Goal: Task Accomplishment & Management: Complete application form

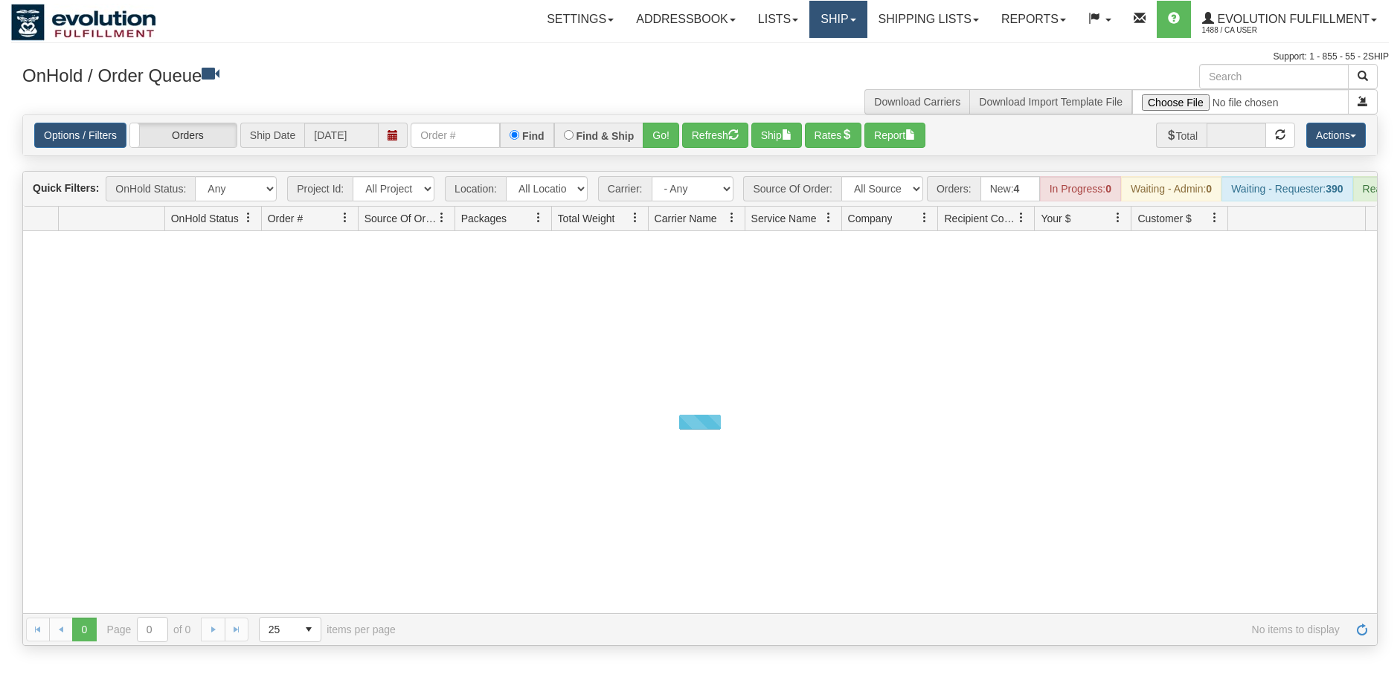
drag, startPoint x: 0, startPoint y: 0, endPoint x: 828, endPoint y: 28, distance: 828.9
click at [828, 28] on link "Ship" at bounding box center [837, 19] width 57 height 37
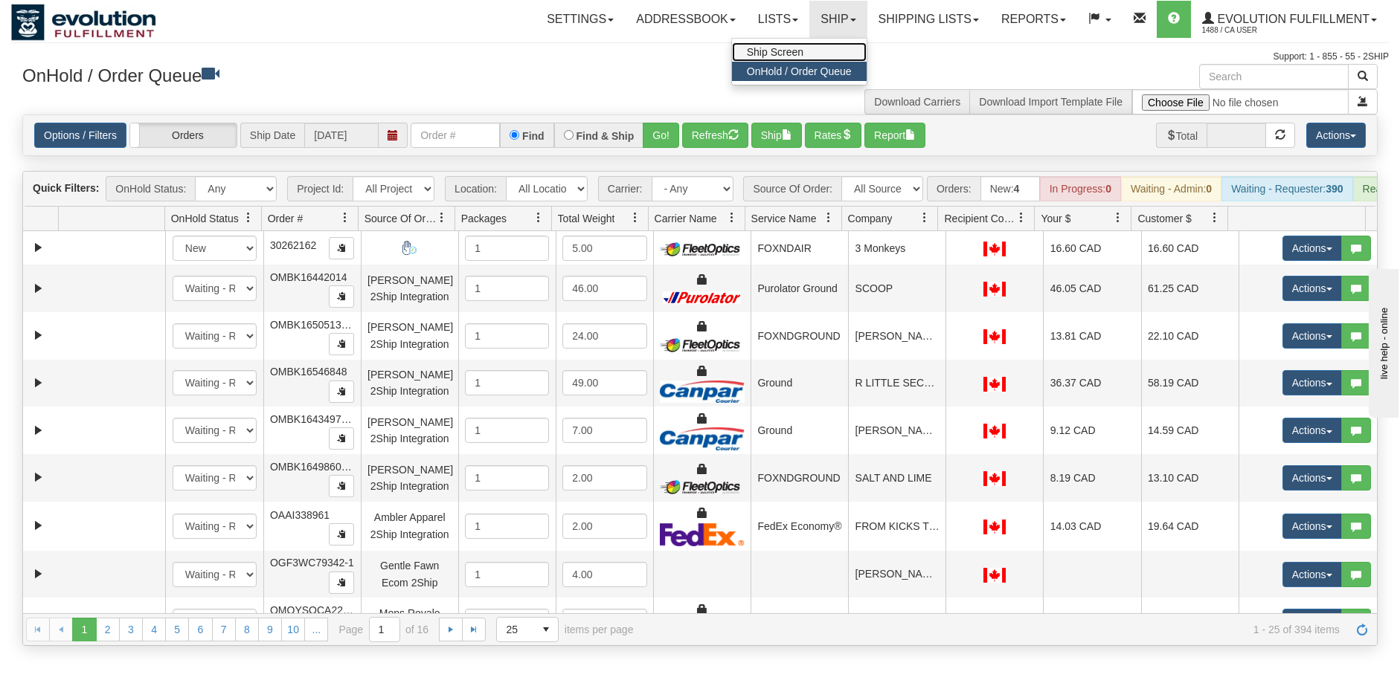
click at [765, 49] on span "Ship Screen" at bounding box center [775, 52] width 57 height 12
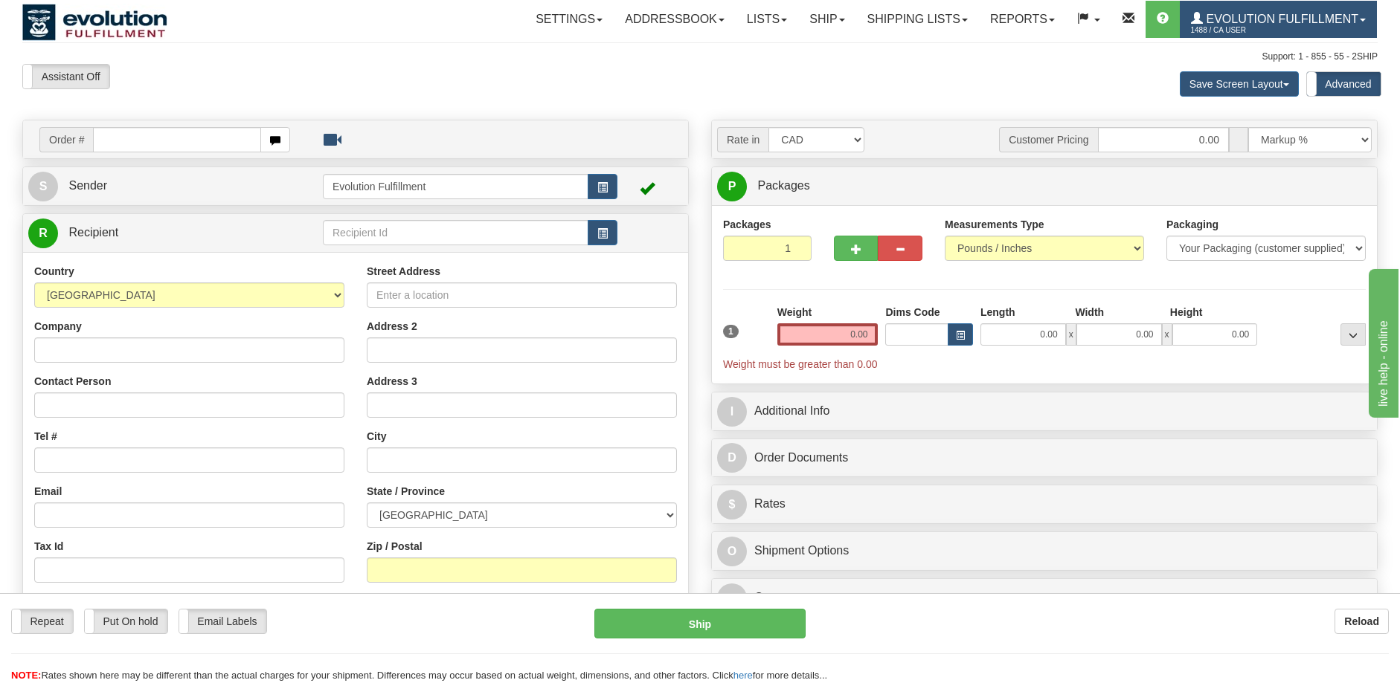
click at [1277, 20] on span "Evolution Fulfillment" at bounding box center [1280, 19] width 155 height 13
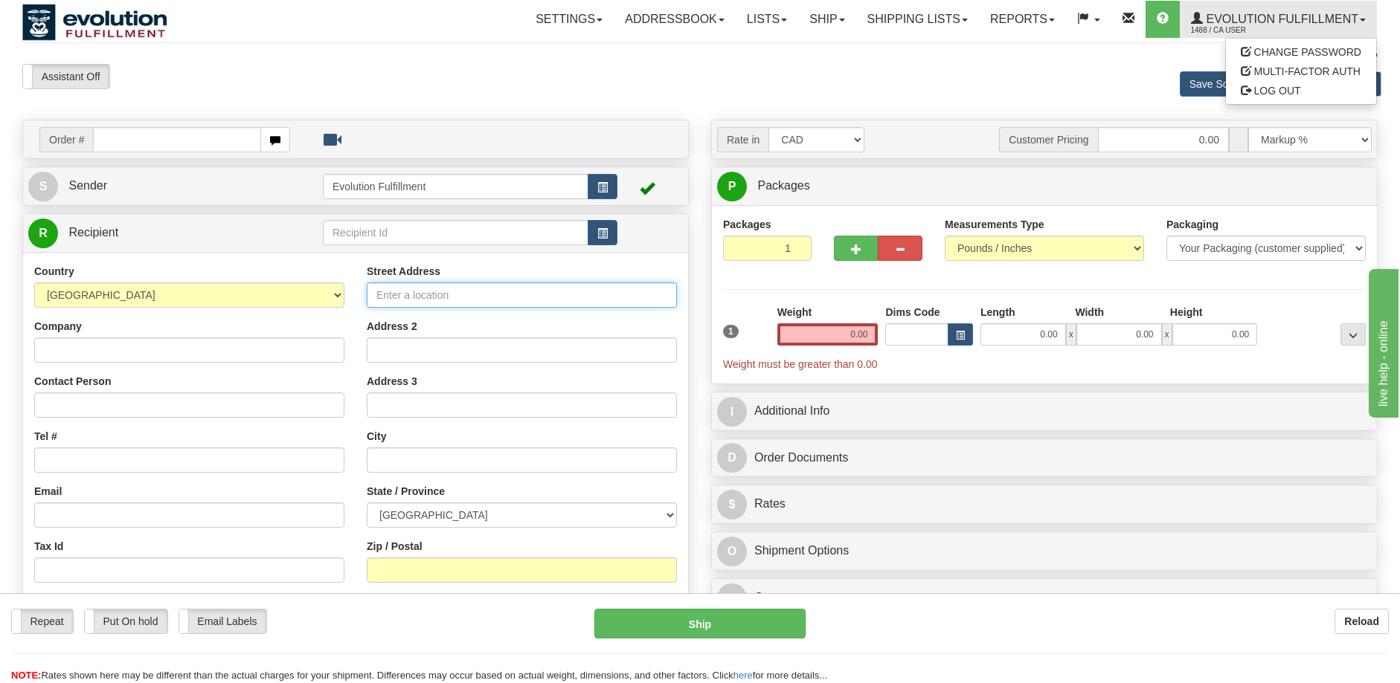
click at [417, 297] on input "Street Address" at bounding box center [522, 295] width 310 height 25
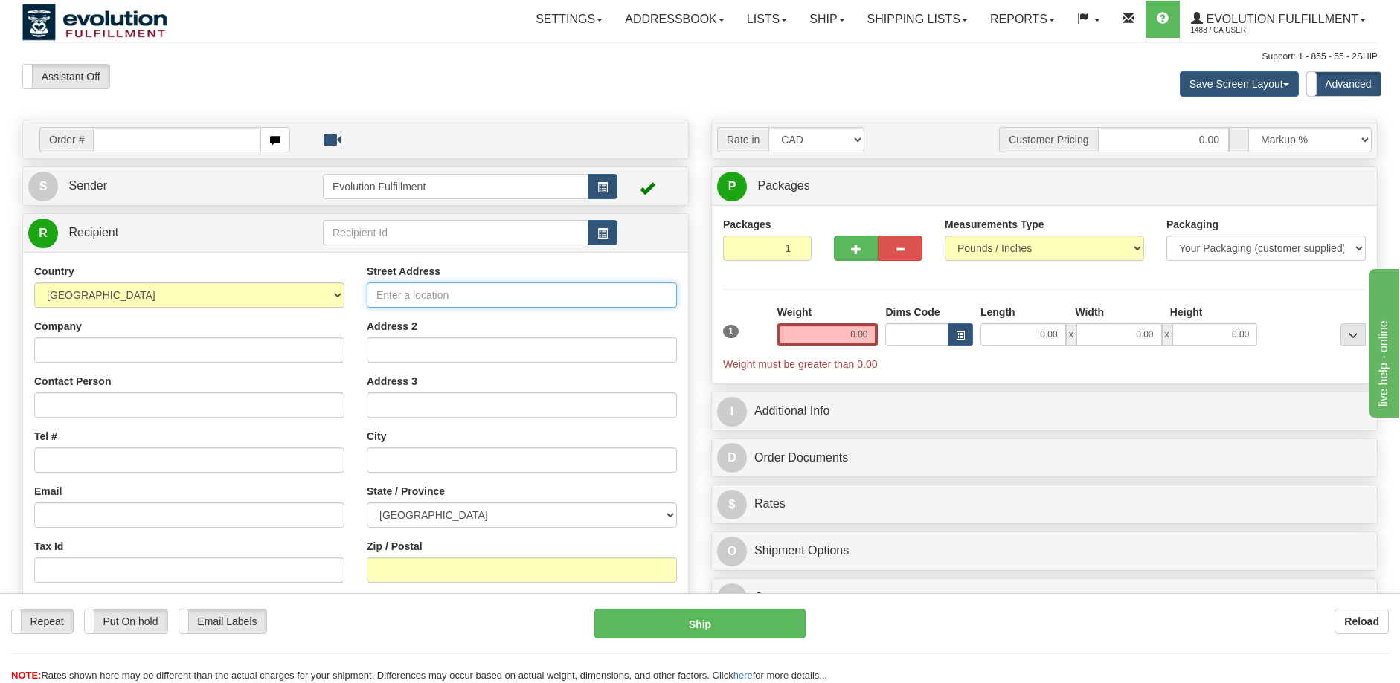
paste input "114 MARKHAM MAIN STREET NORTH"
type input "114 MARKHAM MAIN STREET NORTH"
click at [448, 349] on input "Address 2" at bounding box center [522, 350] width 310 height 25
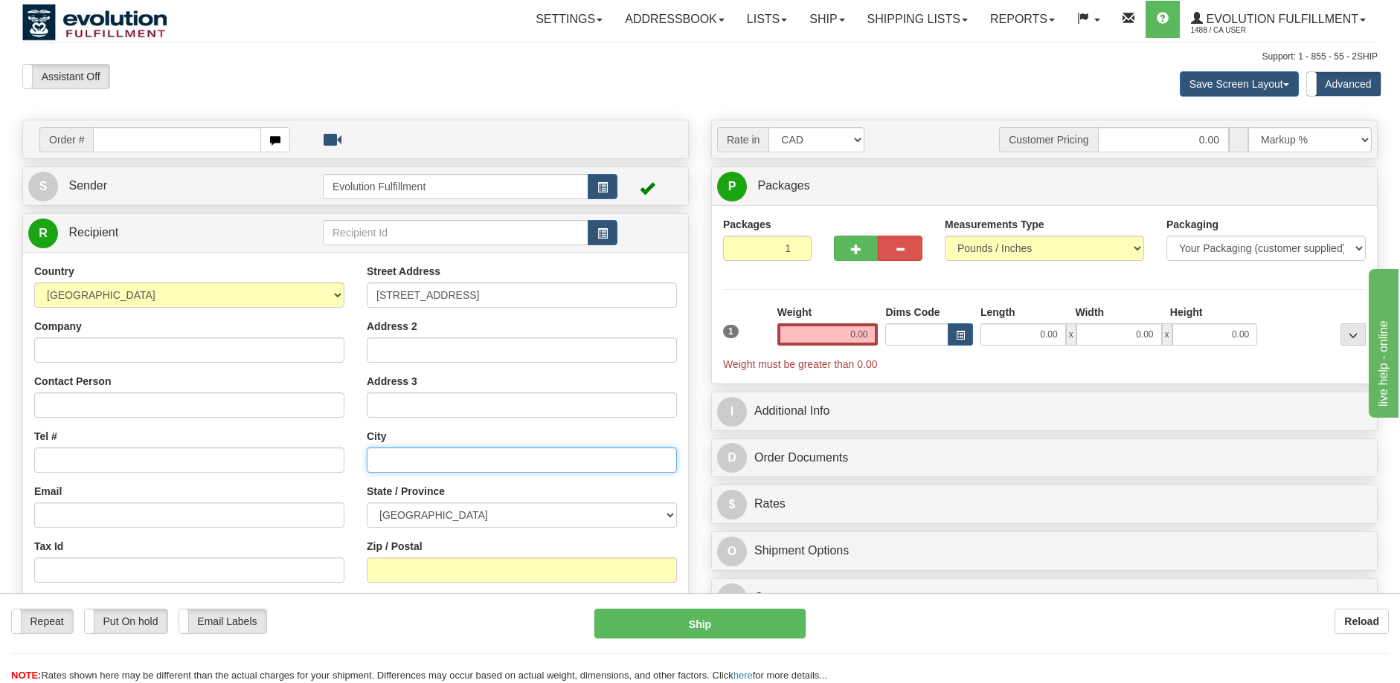
click at [413, 457] on input "text" at bounding box center [522, 460] width 310 height 25
click at [430, 462] on input "text" at bounding box center [522, 460] width 310 height 25
paste input "MARKHAM"
type input "MARKHAM"
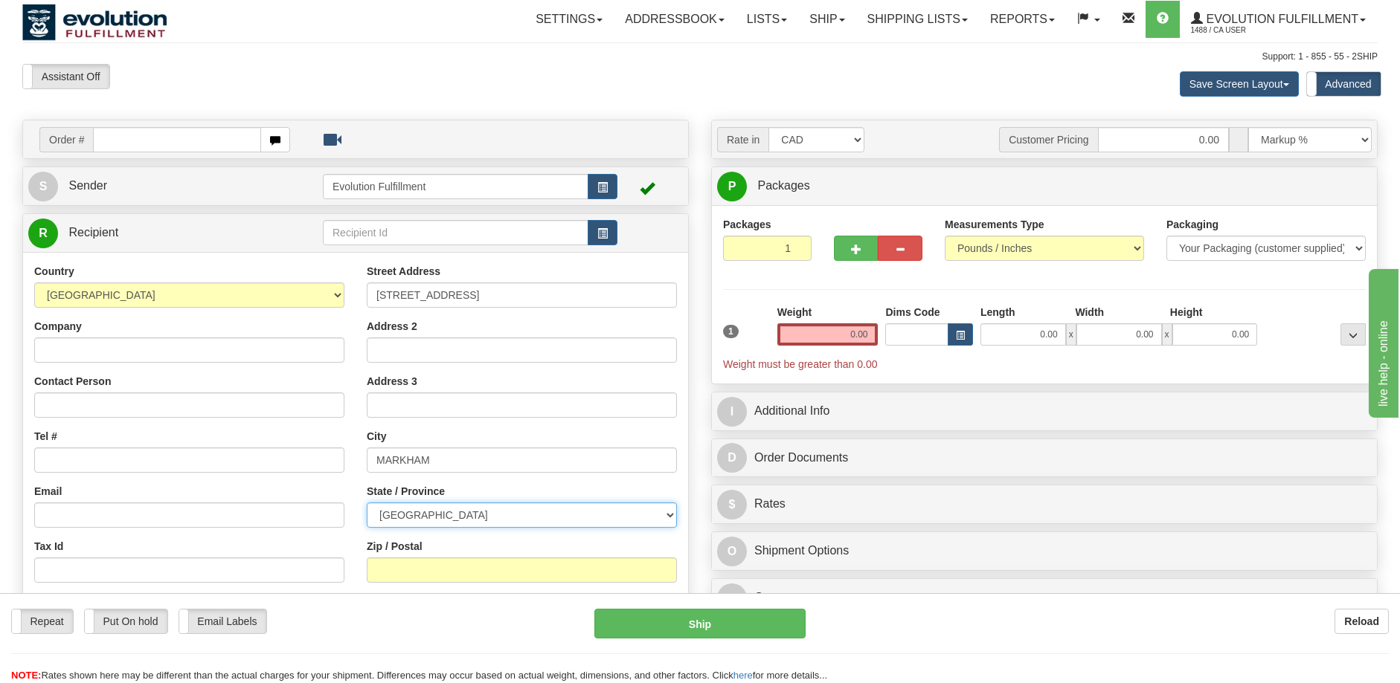
click at [527, 509] on select "ALBERTA BRITISH COLUMBIA MANITOBA NEW BRUNSWICK NEWFOUNDLAND NOVA SCOTIA NUNAVU…" at bounding box center [522, 515] width 310 height 25
select select "ON"
click at [367, 503] on select "ALBERTA BRITISH COLUMBIA MANITOBA NEW BRUNSWICK NEWFOUNDLAND NOVA SCOTIA NUNAVU…" at bounding box center [522, 515] width 310 height 25
click at [353, 435] on div "Country AFGHANISTAN ALAND ISLANDS ALBANIA ALGERIA AMERICAN SAMOA ANDORRA ANGOLA…" at bounding box center [189, 456] width 332 height 385
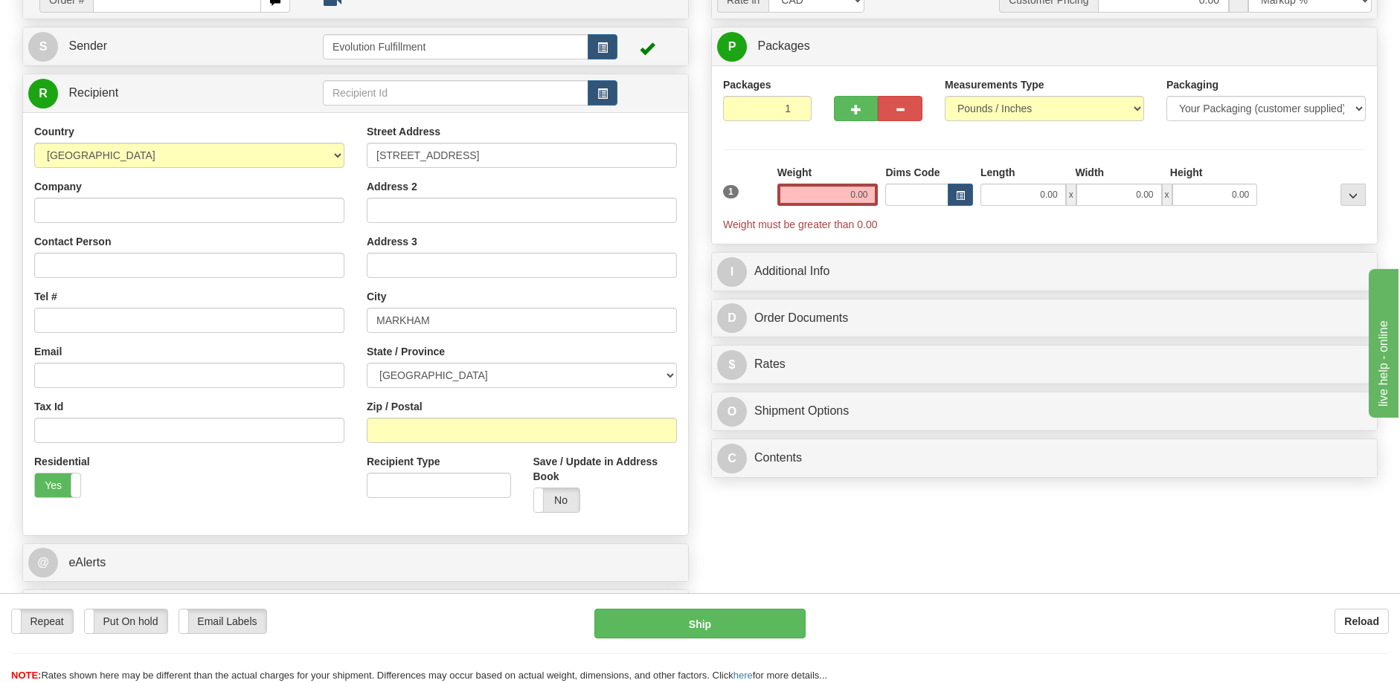
scroll to position [149, 0]
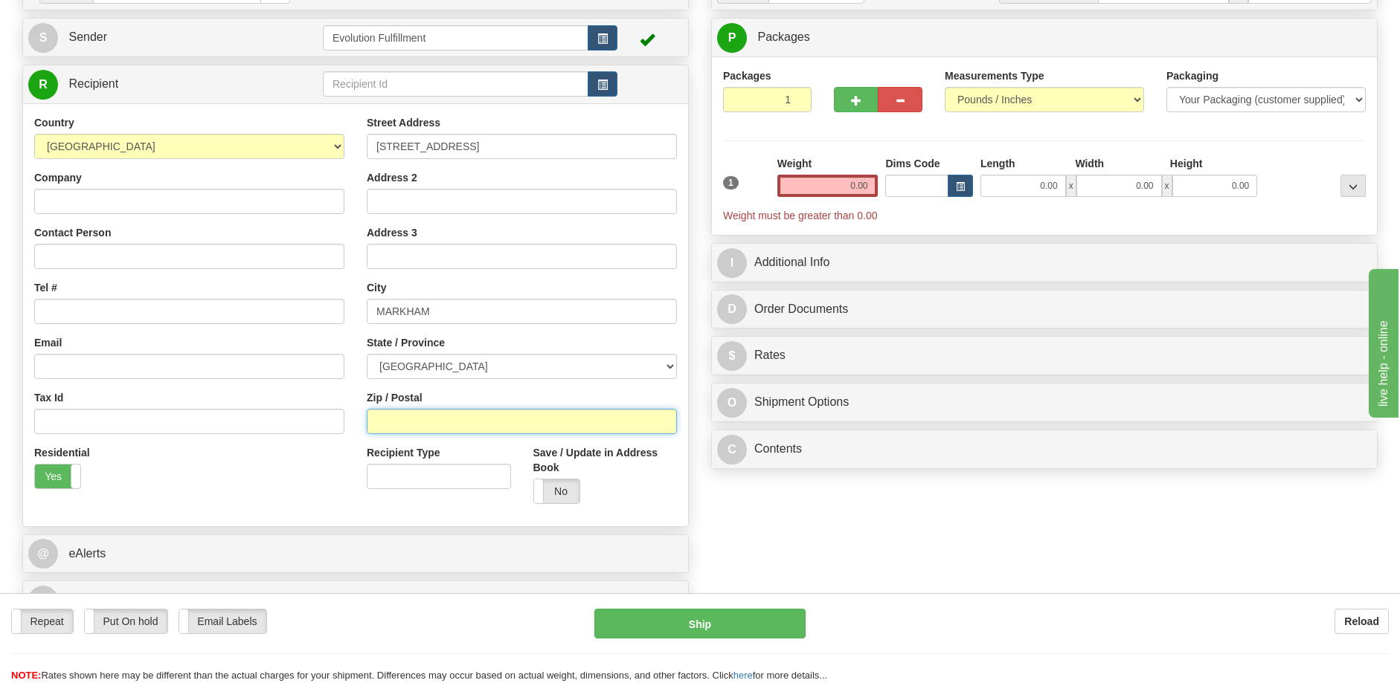
click at [537, 413] on input "Zip / Postal" at bounding box center [522, 421] width 310 height 25
paste input "L3P1Y1"
type input "L3P1Y1"
click at [150, 199] on input "Company" at bounding box center [189, 201] width 310 height 25
click at [175, 205] on input "Company" at bounding box center [189, 201] width 310 height 25
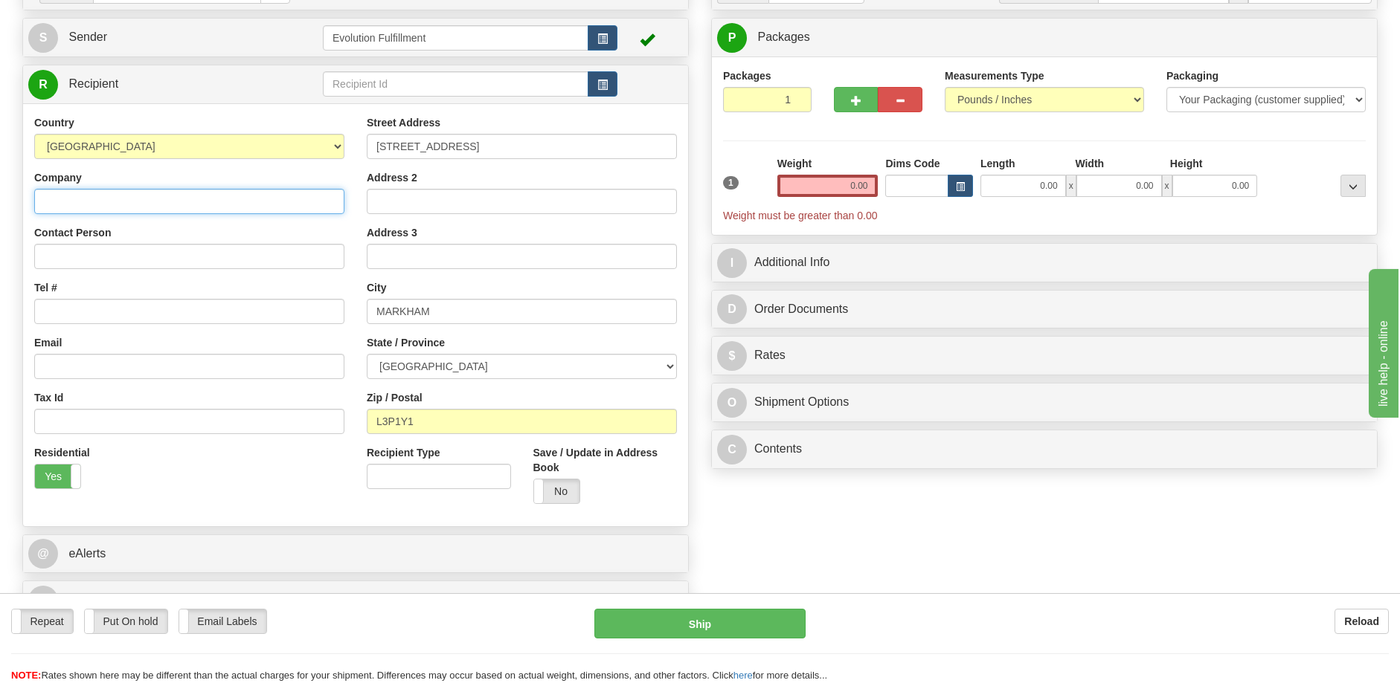
paste input "LOU LOUS"
type input "LOU LOUS"
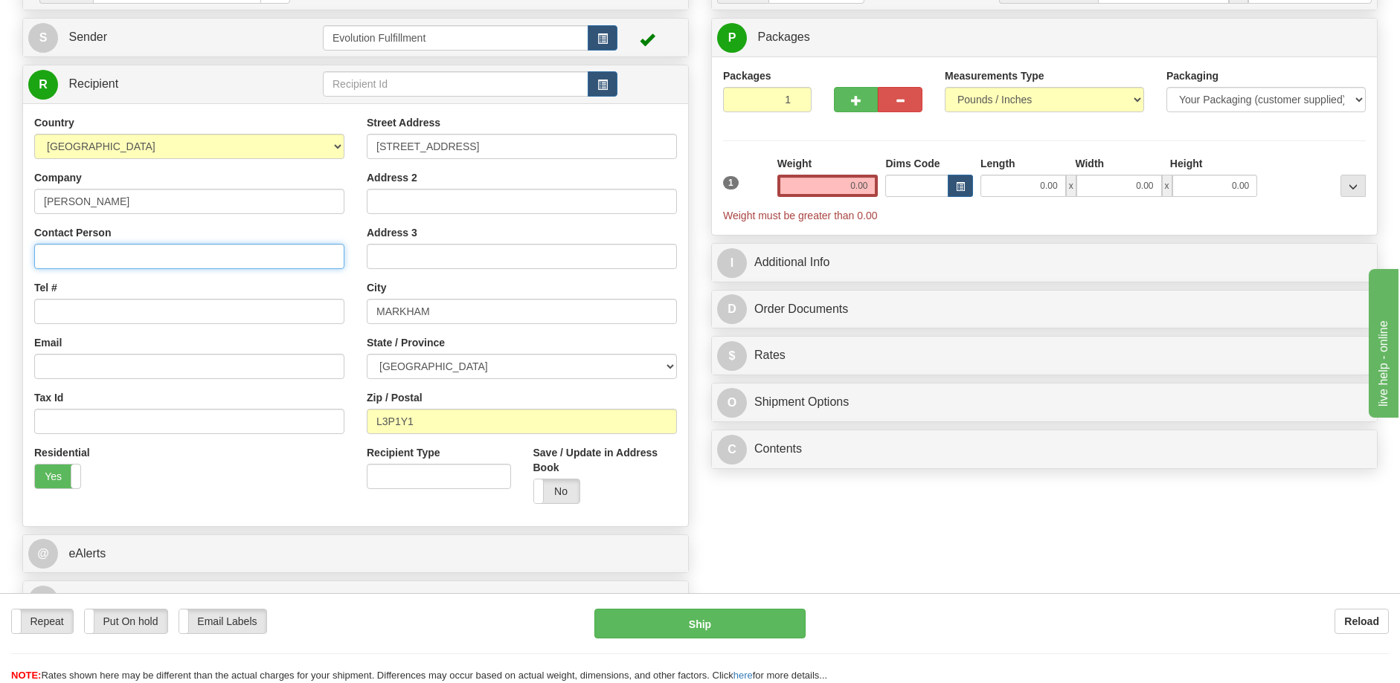
click at [153, 248] on input "Contact Person" at bounding box center [189, 256] width 310 height 25
paste input "LOU LOUS"
type input "LOU LOUS"
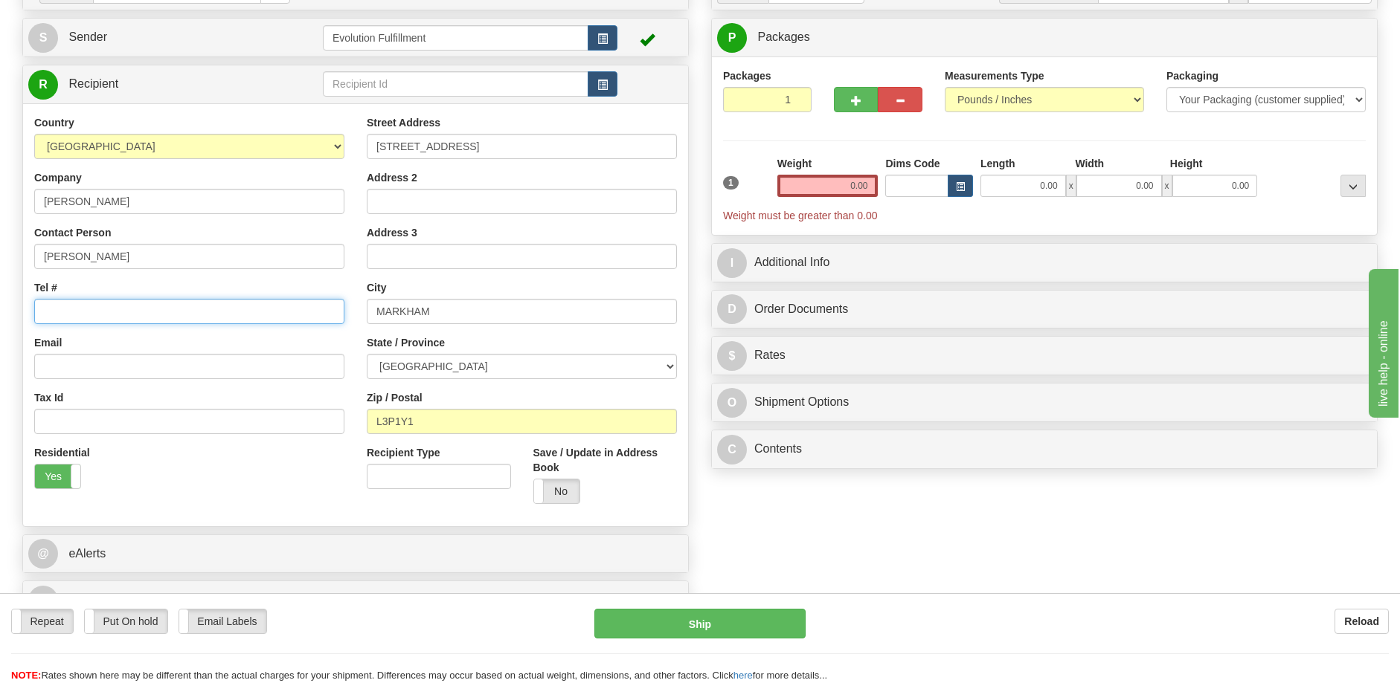
click at [142, 315] on input "Tel #" at bounding box center [189, 311] width 310 height 25
paste input "416) 882-7508"
click at [66, 312] on input "416) 882-7508" at bounding box center [189, 311] width 310 height 25
type input "416-882-7508"
click at [350, 335] on div "Country AFGHANISTAN ALAND ISLANDS ALBANIA ALGERIA AMERICAN SAMOA ANDORRA ANGOLA…" at bounding box center [189, 307] width 332 height 385
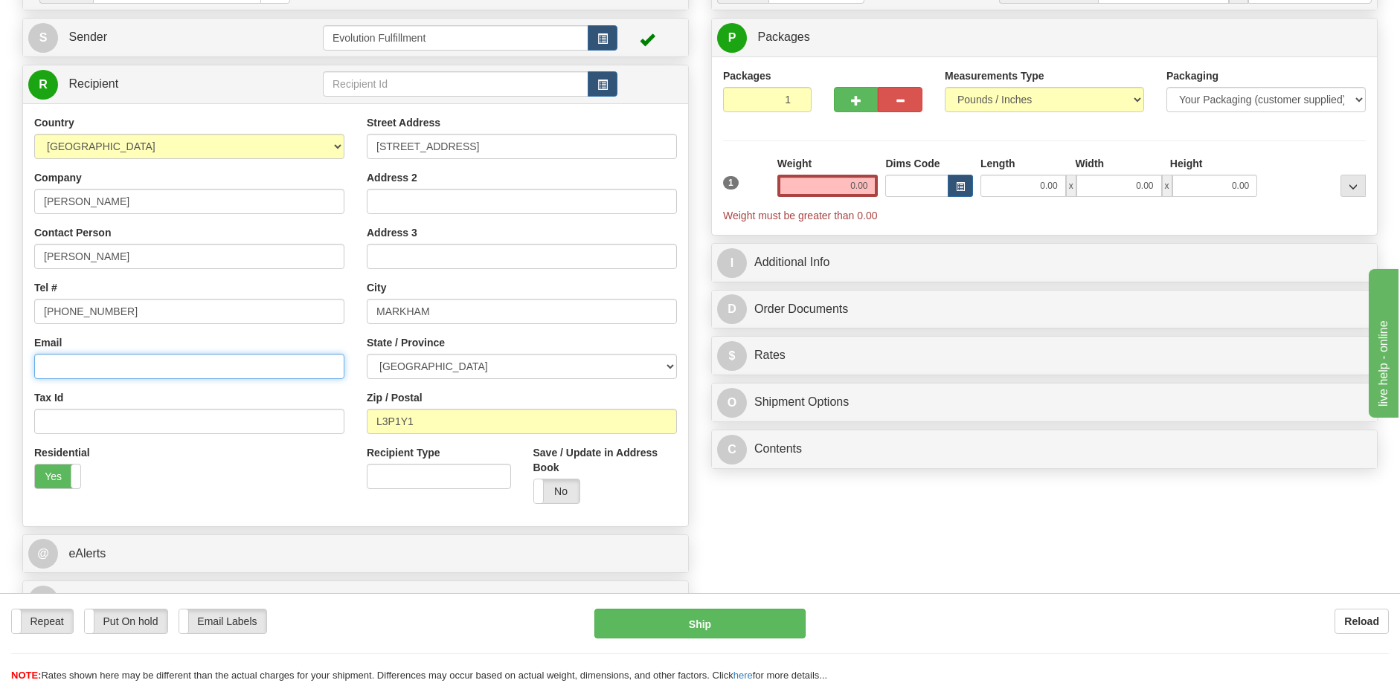
click at [79, 365] on input "Email" at bounding box center [189, 366] width 310 height 25
paste input "LORIANNETHOMPSON@HOTMAIL.COM"
type input "LORIANNETHOMPSON@HOTMAIL.COM"
click at [711, 303] on div "D Order Documents Add New" at bounding box center [1044, 309] width 666 height 39
drag, startPoint x: 812, startPoint y: 189, endPoint x: 873, endPoint y: 178, distance: 62.0
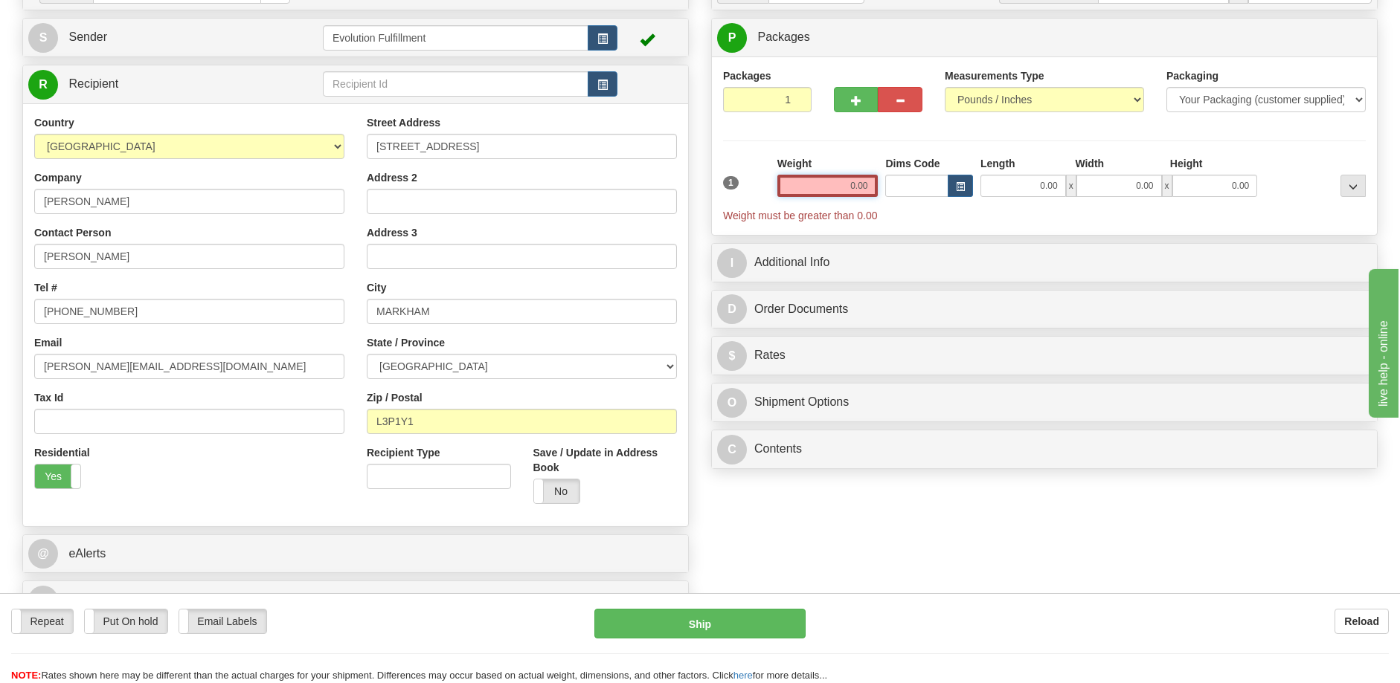
click at [873, 178] on input "0.00" at bounding box center [827, 186] width 101 height 22
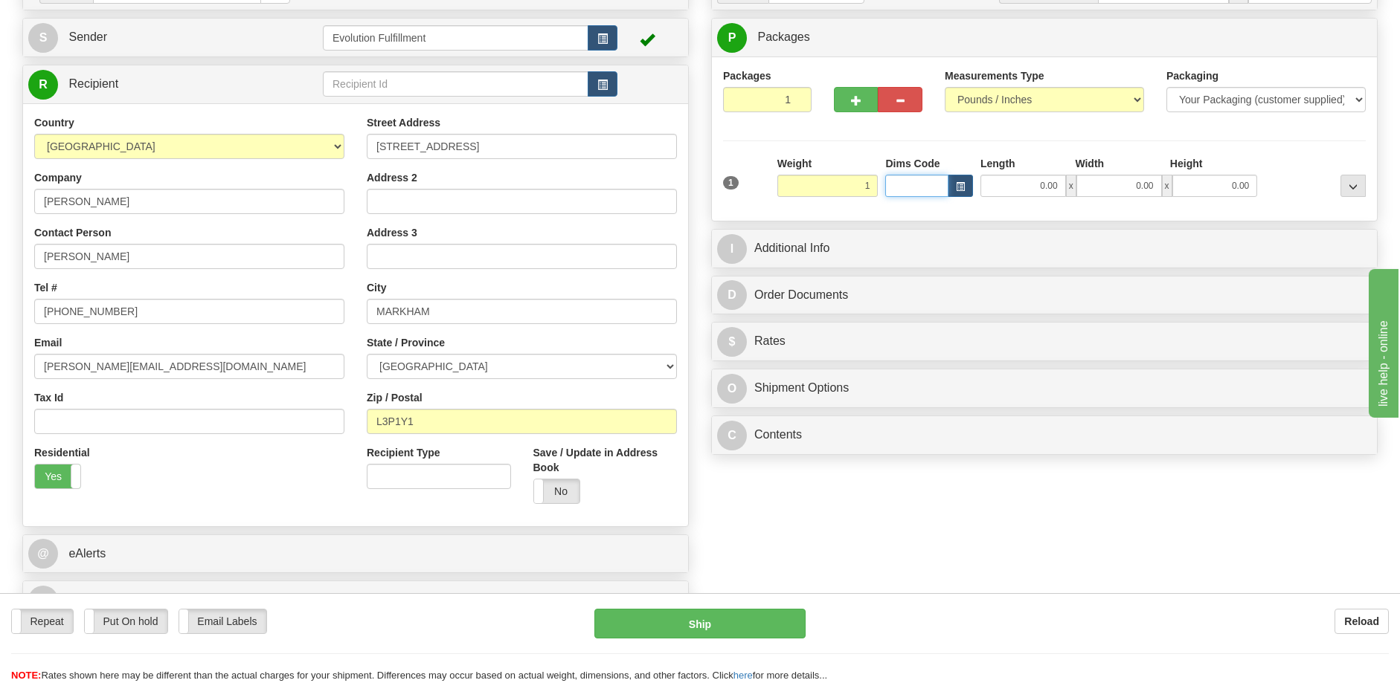
type input "1.00"
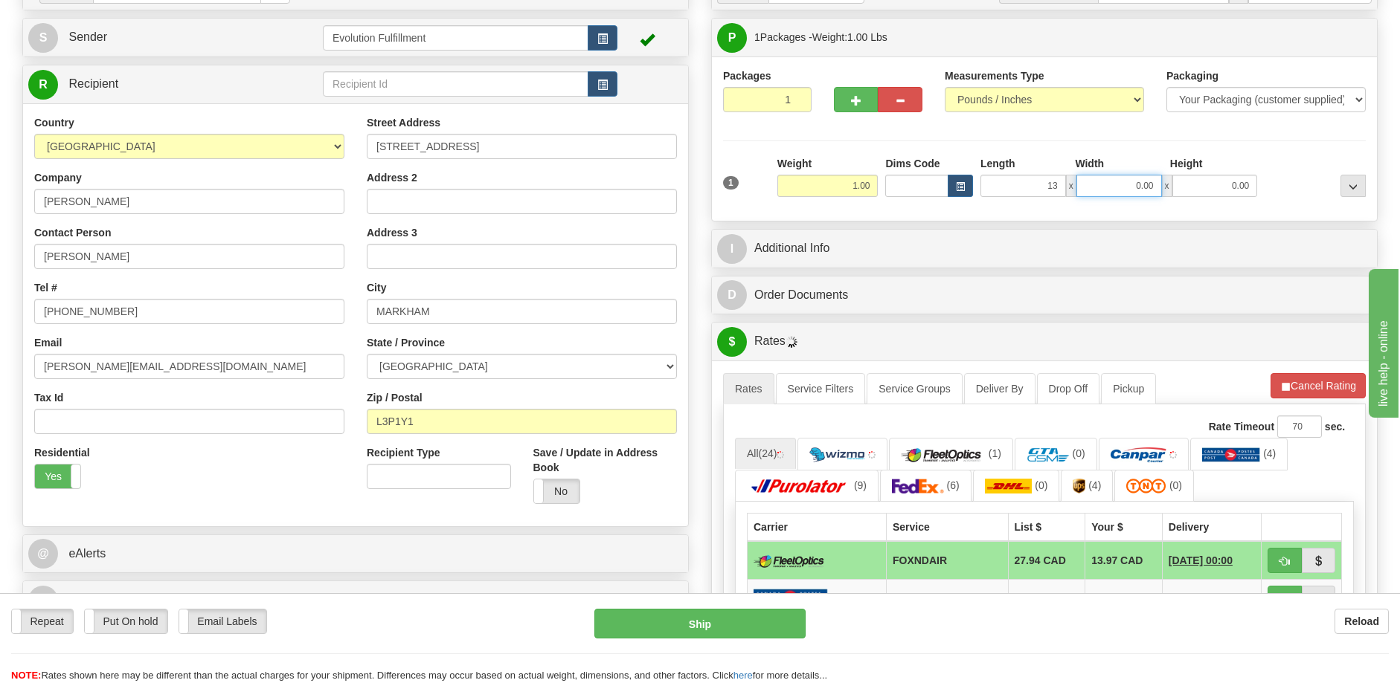
type input "13.00"
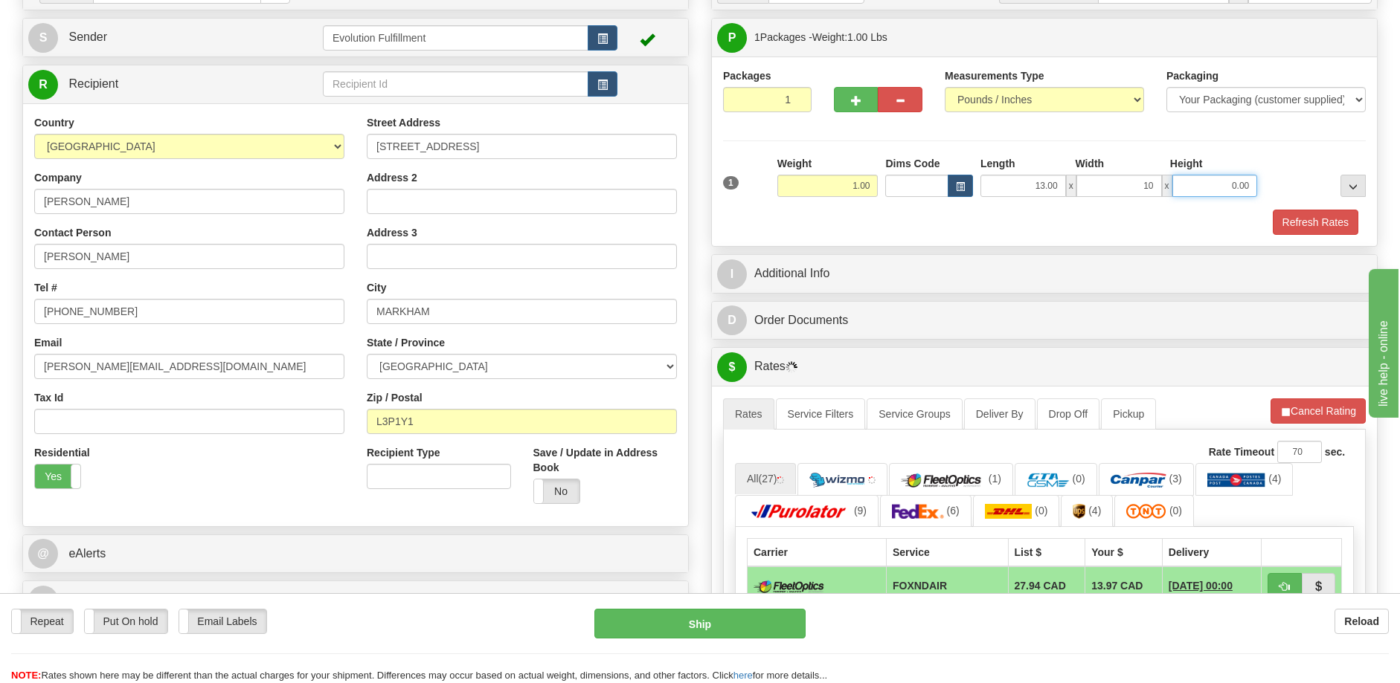
type input "10.00"
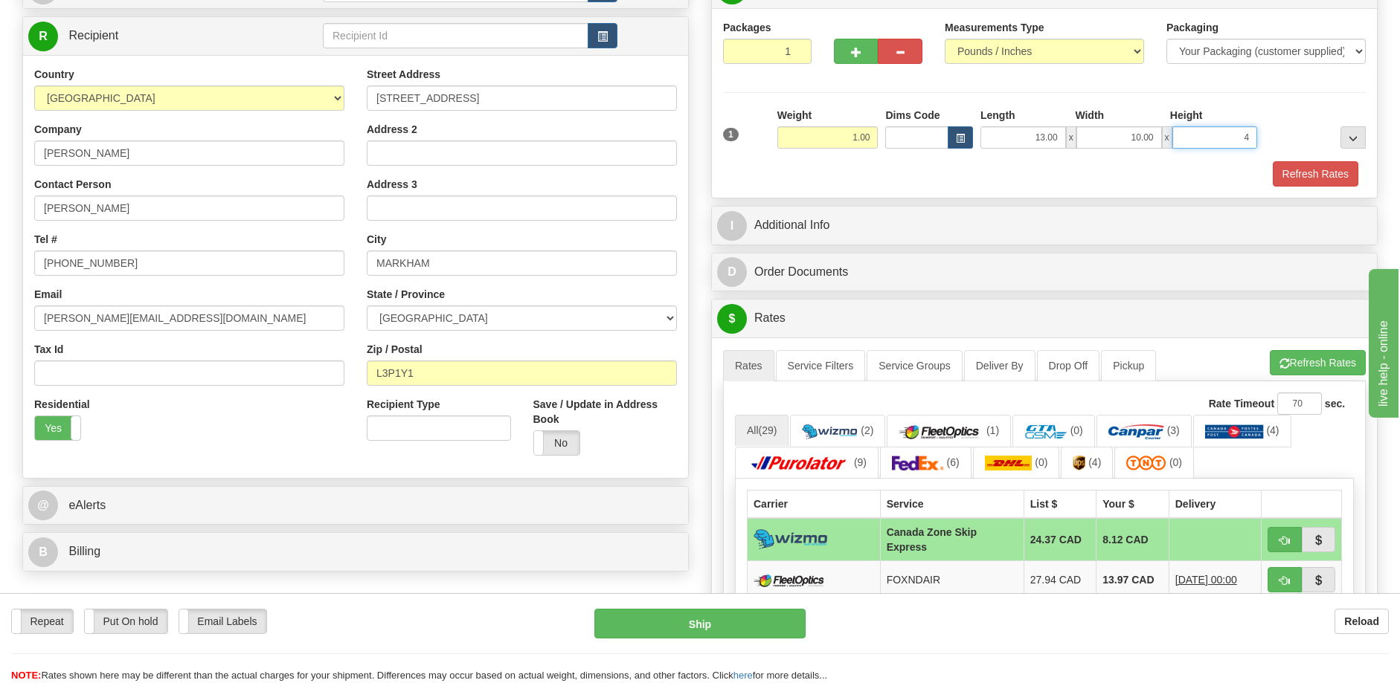
scroll to position [223, 0]
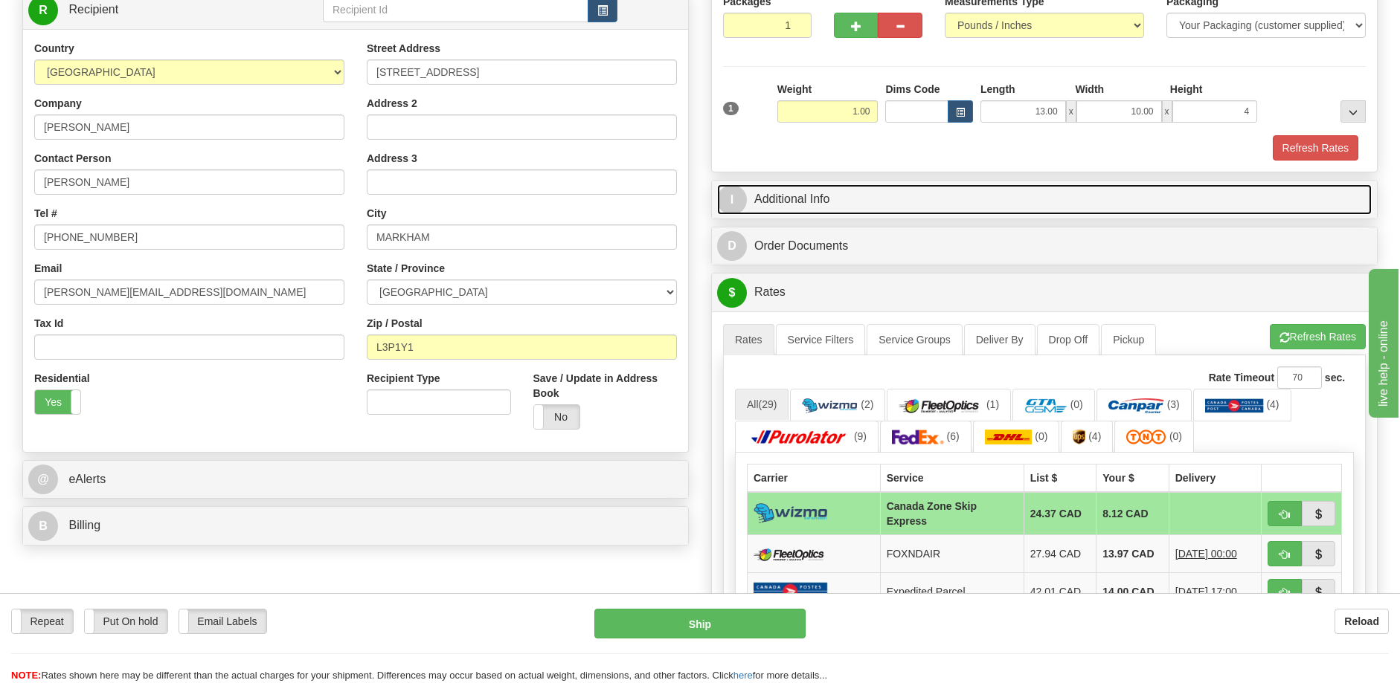
type input "4.00"
click at [832, 196] on link "I Additional Info" at bounding box center [1044, 199] width 654 height 30
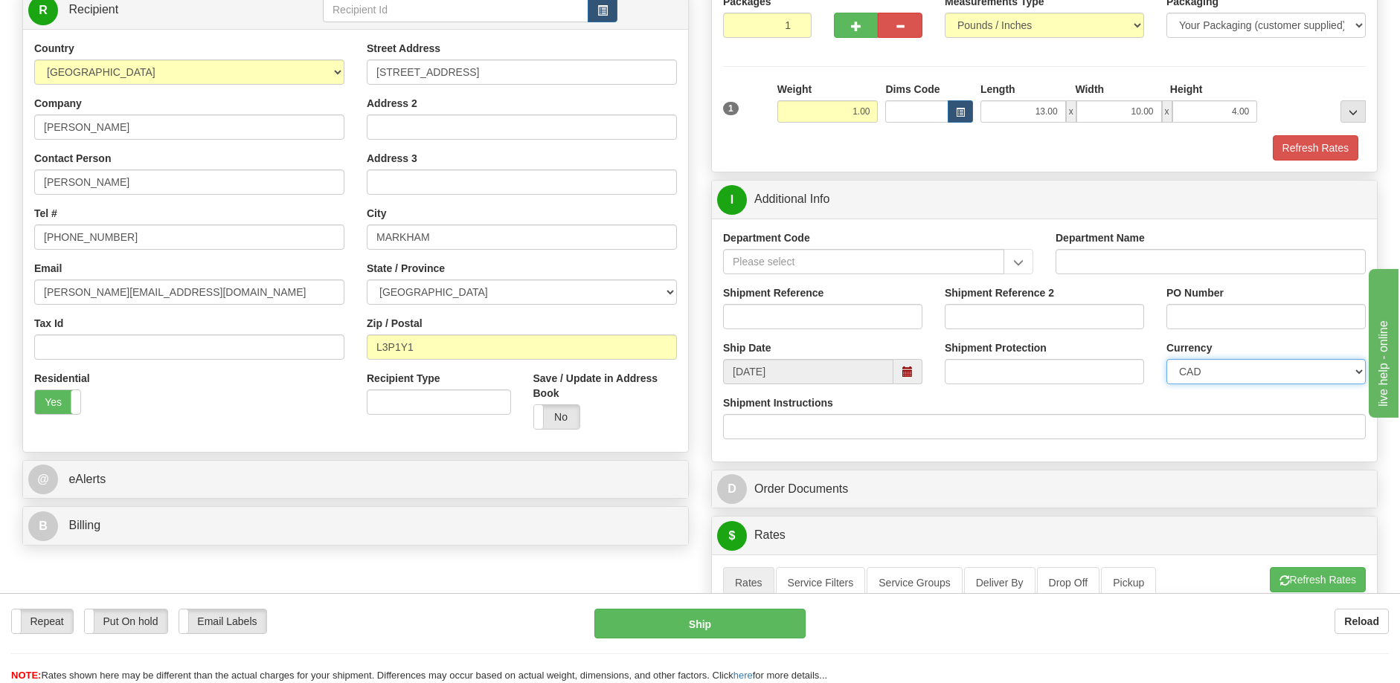
click at [1186, 366] on select "CAD USD EUR ZAR RON ANG ARN AUD AUS AWG BBD BFR BGN BHD BMD BND BRC BRL CHP CKZ…" at bounding box center [1265, 371] width 199 height 25
click at [704, 248] on div "Rate in Account Currency ARN AWG AUD AUS BHD BBD BFR BMD BRC BRL GBP UKL BND BG…" at bounding box center [1044, 550] width 689 height 1307
click at [1047, 377] on input "Shipment Protection" at bounding box center [1044, 371] width 199 height 25
click at [1226, 307] on input "PO Number" at bounding box center [1265, 316] width 199 height 25
click at [1093, 260] on input "Department Name" at bounding box center [1210, 261] width 310 height 25
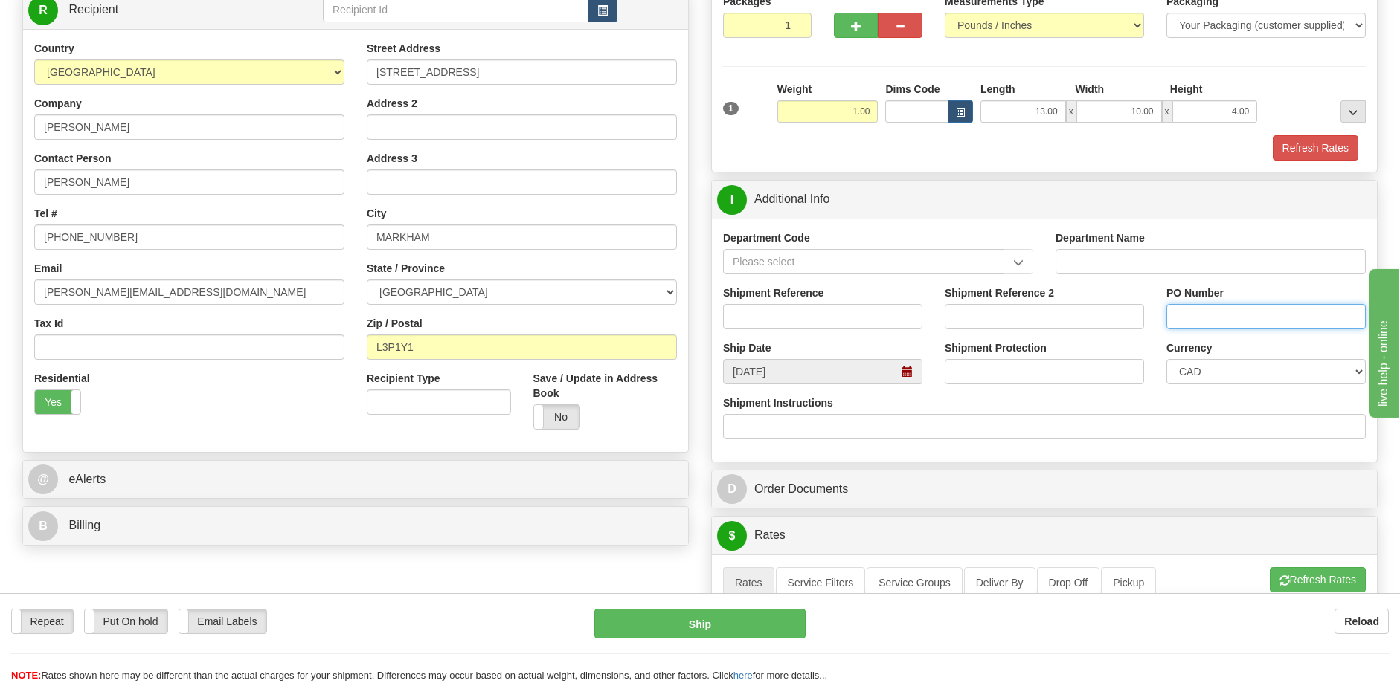
click at [1248, 324] on input "PO Number" at bounding box center [1265, 316] width 199 height 25
paste input "17506939 D1"
type input "17506939 D1"
click at [695, 344] on div "Order # S Sender" at bounding box center [355, 225] width 689 height 657
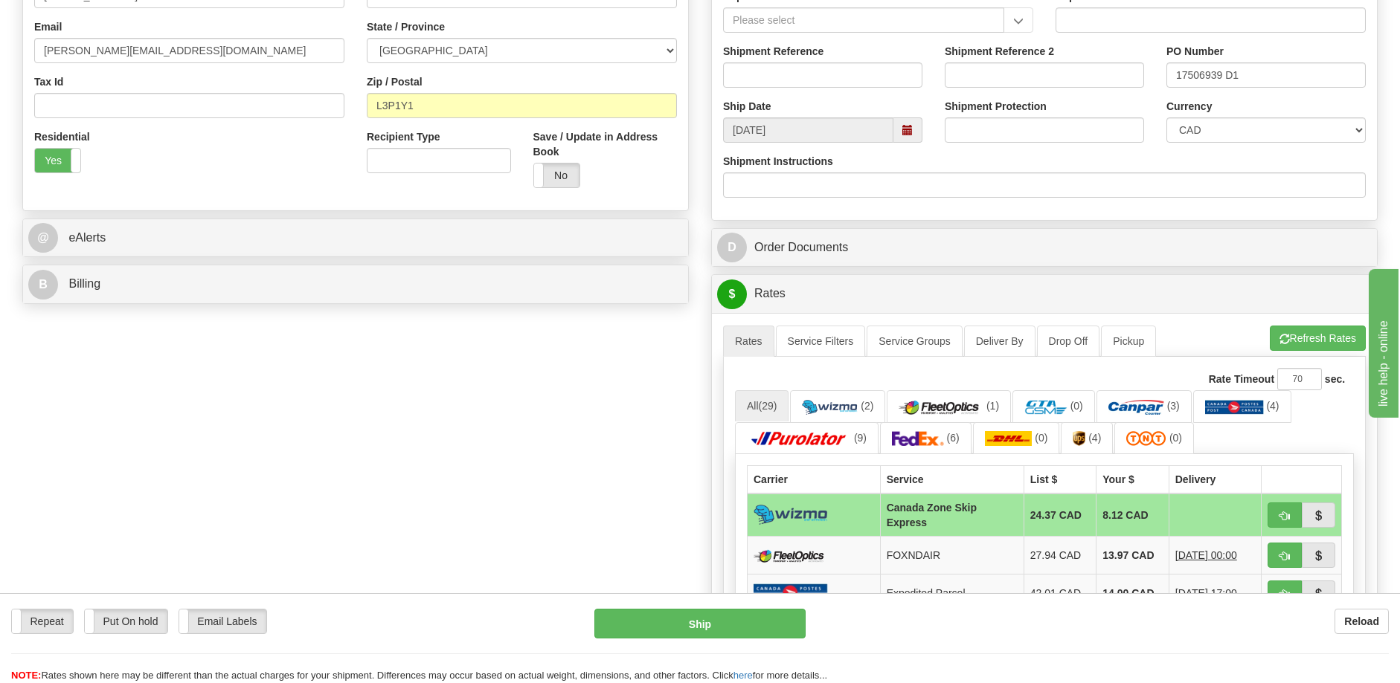
scroll to position [372, 0]
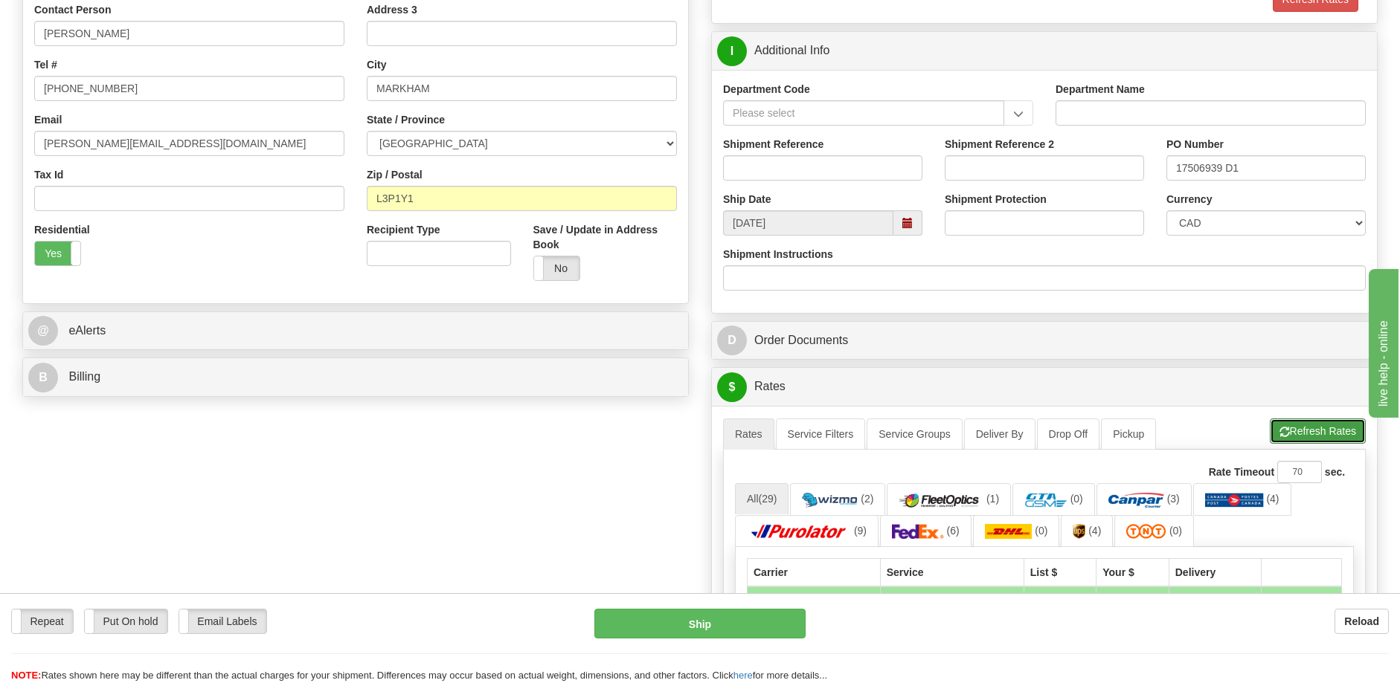
click at [1284, 428] on span "button" at bounding box center [1284, 433] width 10 height 10
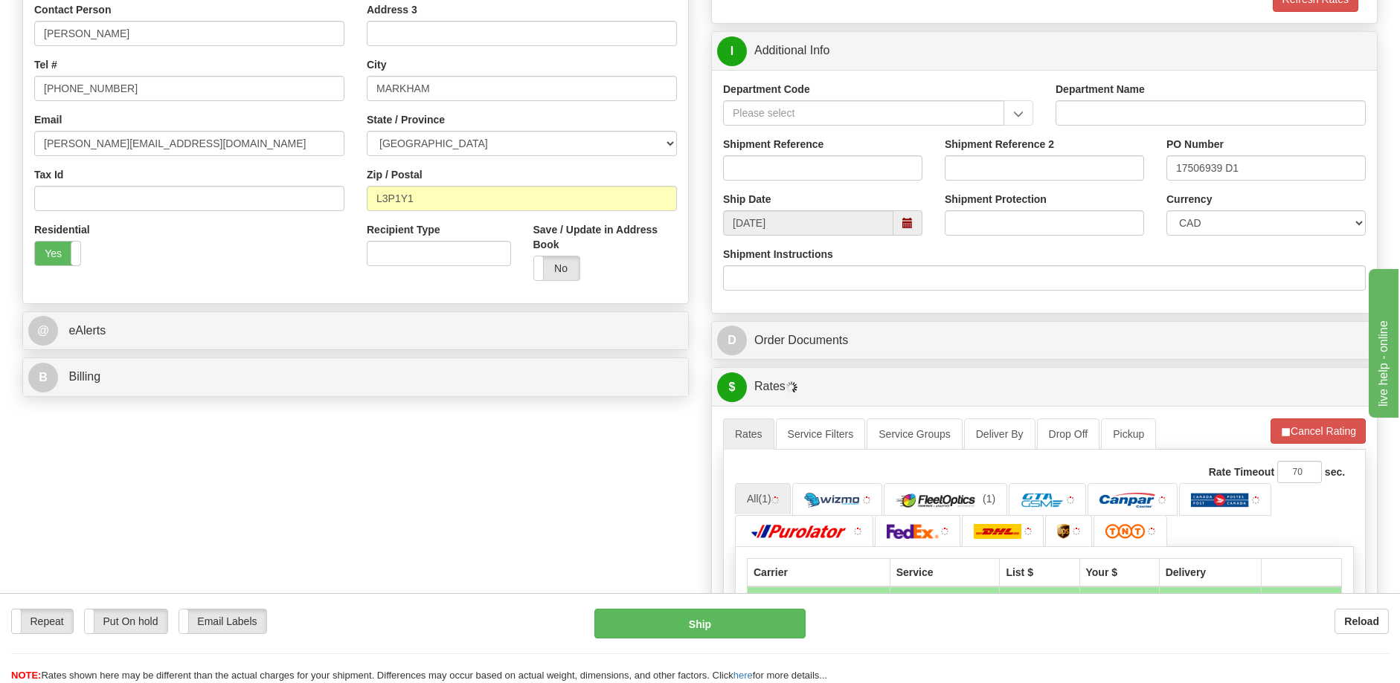
scroll to position [595, 0]
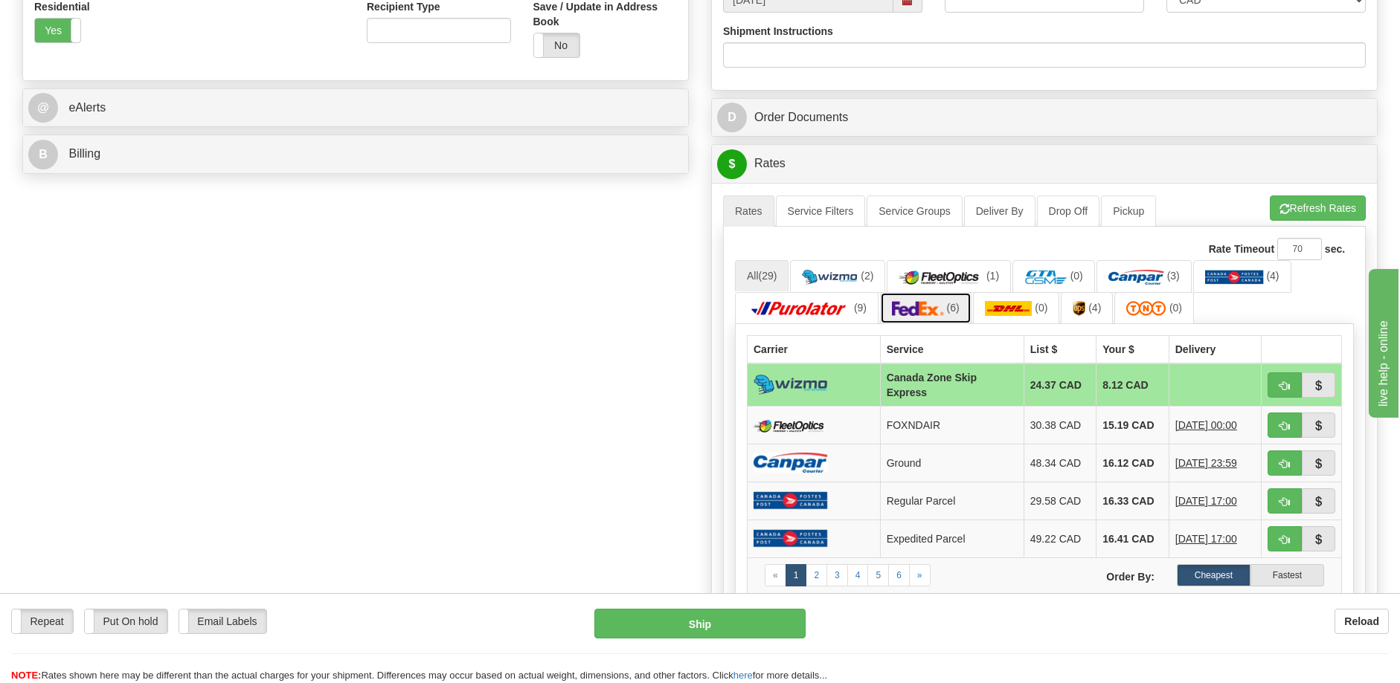
click at [935, 312] on img at bounding box center [918, 308] width 52 height 15
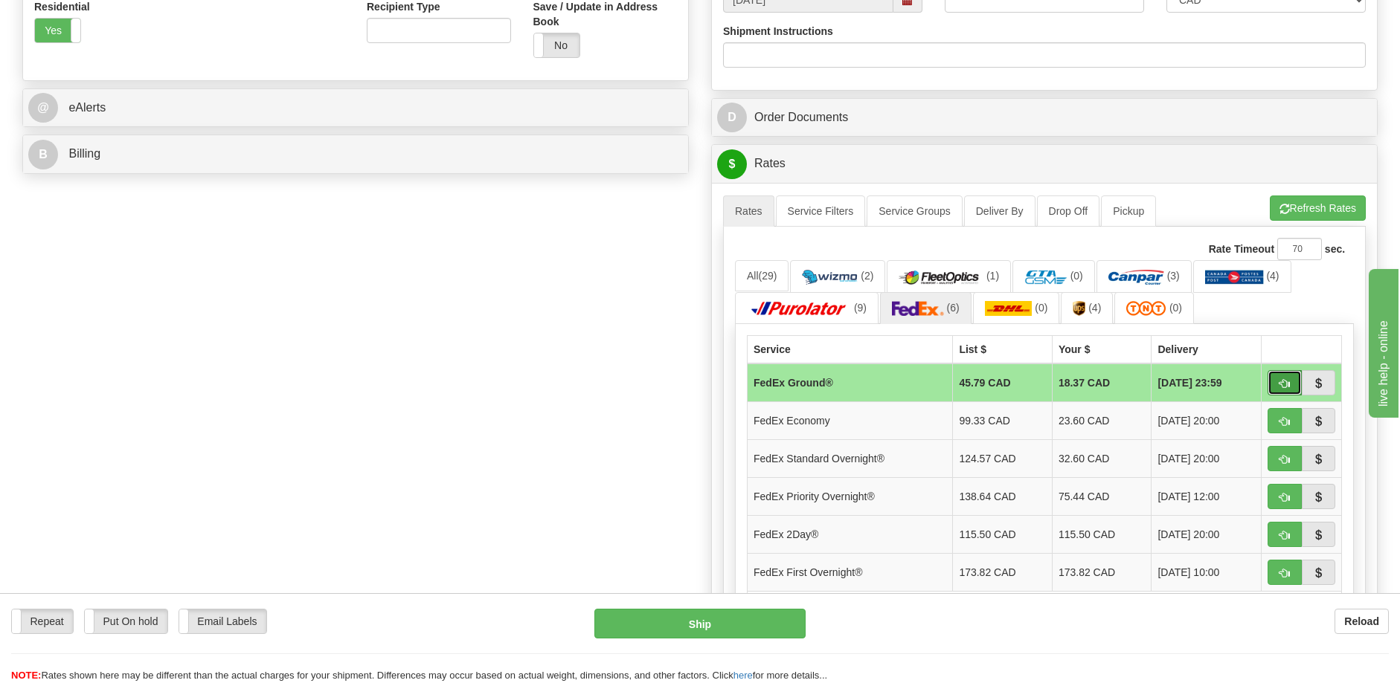
click at [1288, 387] on span "button" at bounding box center [1284, 384] width 10 height 10
type input "92"
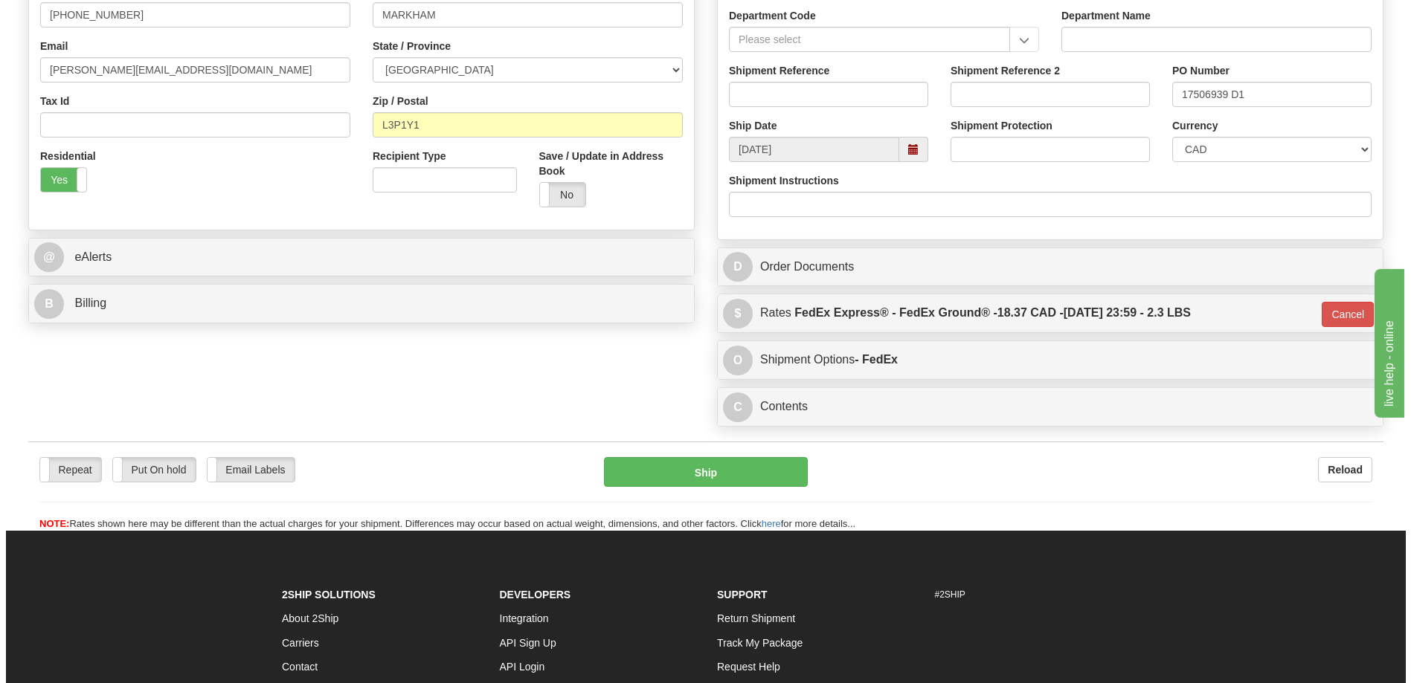
scroll to position [446, 0]
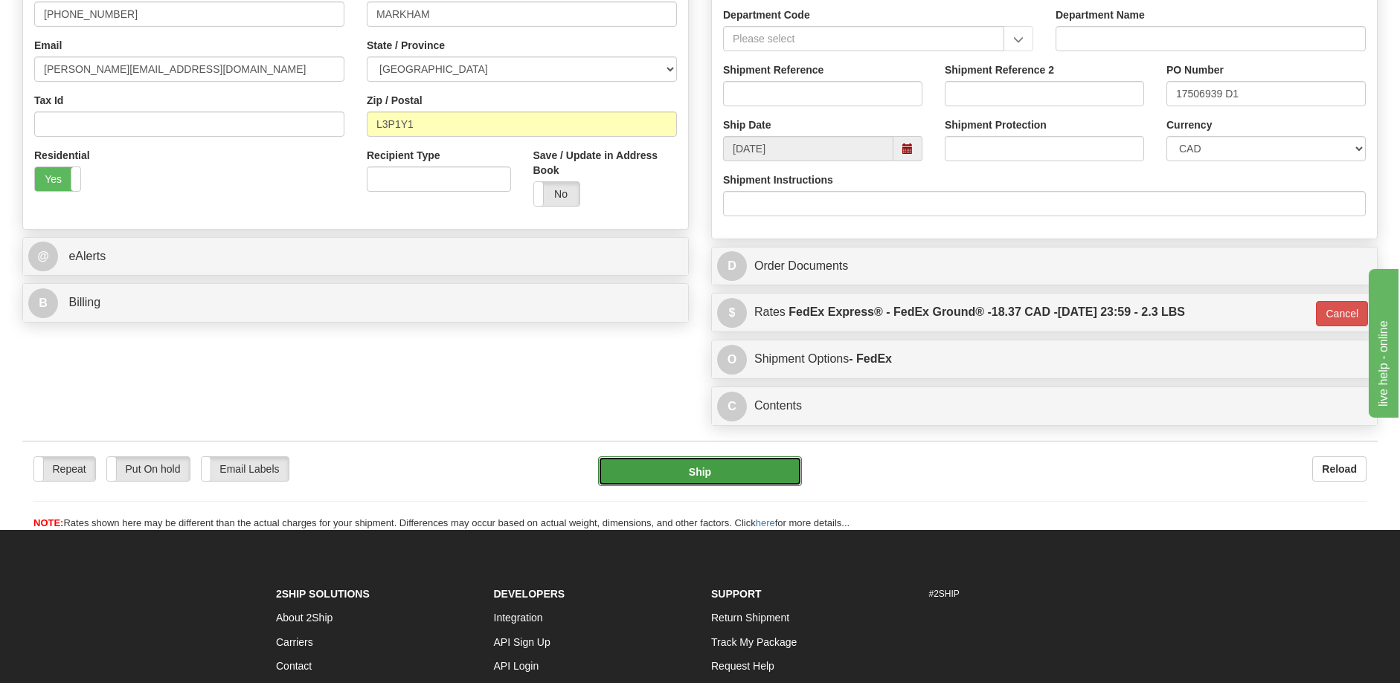
click at [712, 481] on button "Ship" at bounding box center [700, 472] width 204 height 30
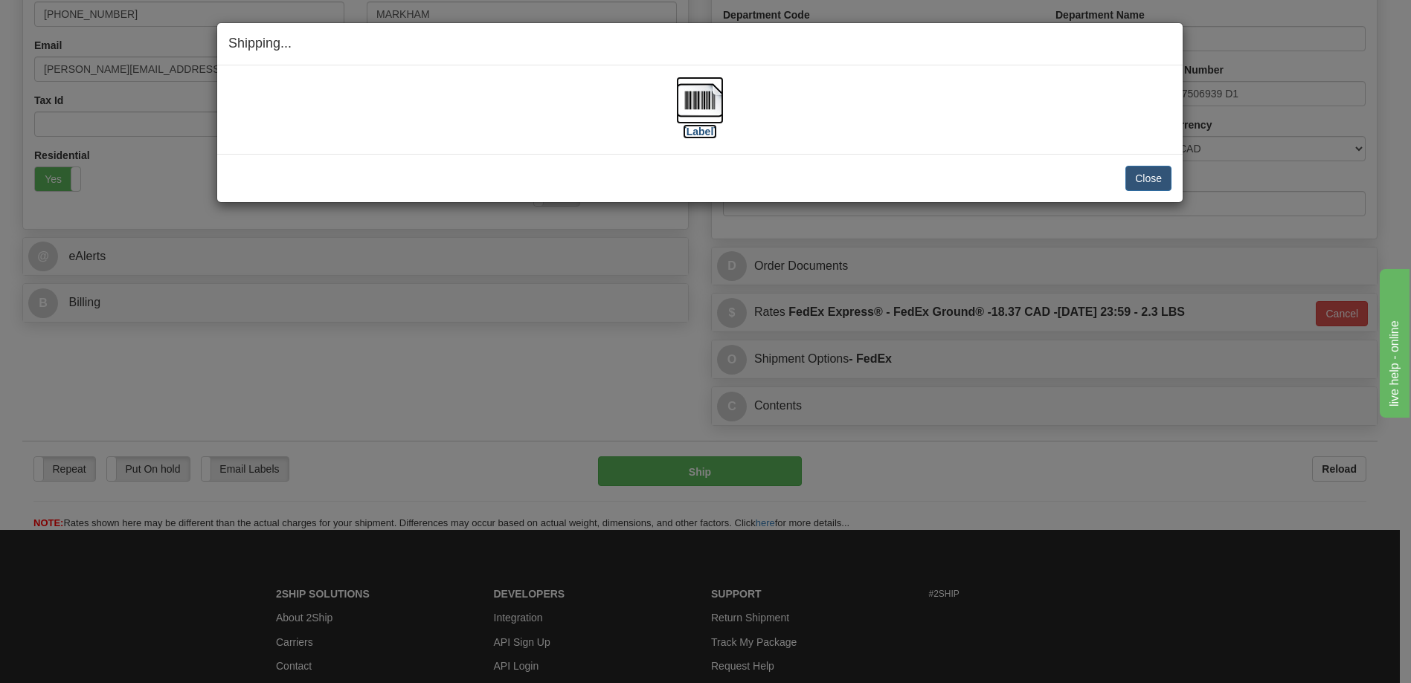
click at [701, 103] on img at bounding box center [700, 101] width 48 height 48
click at [693, 268] on div "Shipping... Your SHIPMENT will EXPIRE in [Label] IMPORTANT NOTICE Embassy / Con…" at bounding box center [705, 341] width 1411 height 683
click at [1150, 181] on button "Close" at bounding box center [1148, 178] width 46 height 25
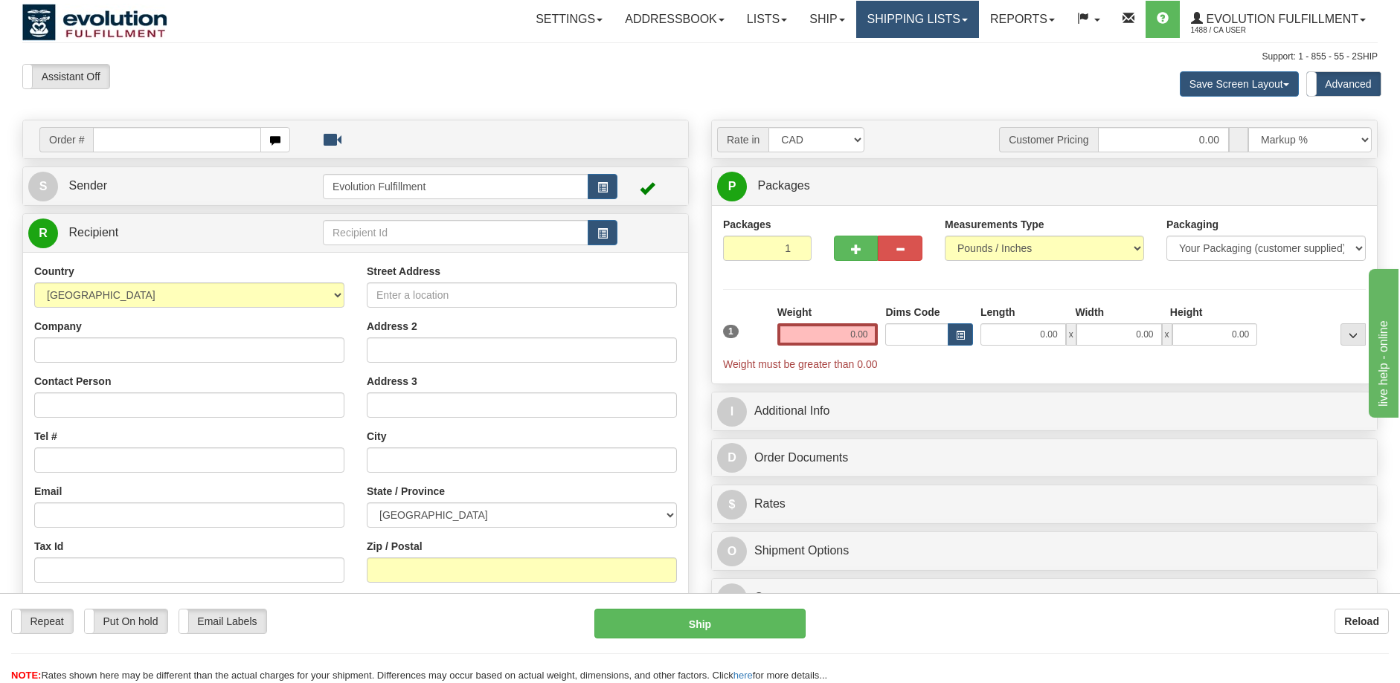
click at [889, 25] on link "Shipping lists" at bounding box center [917, 19] width 123 height 37
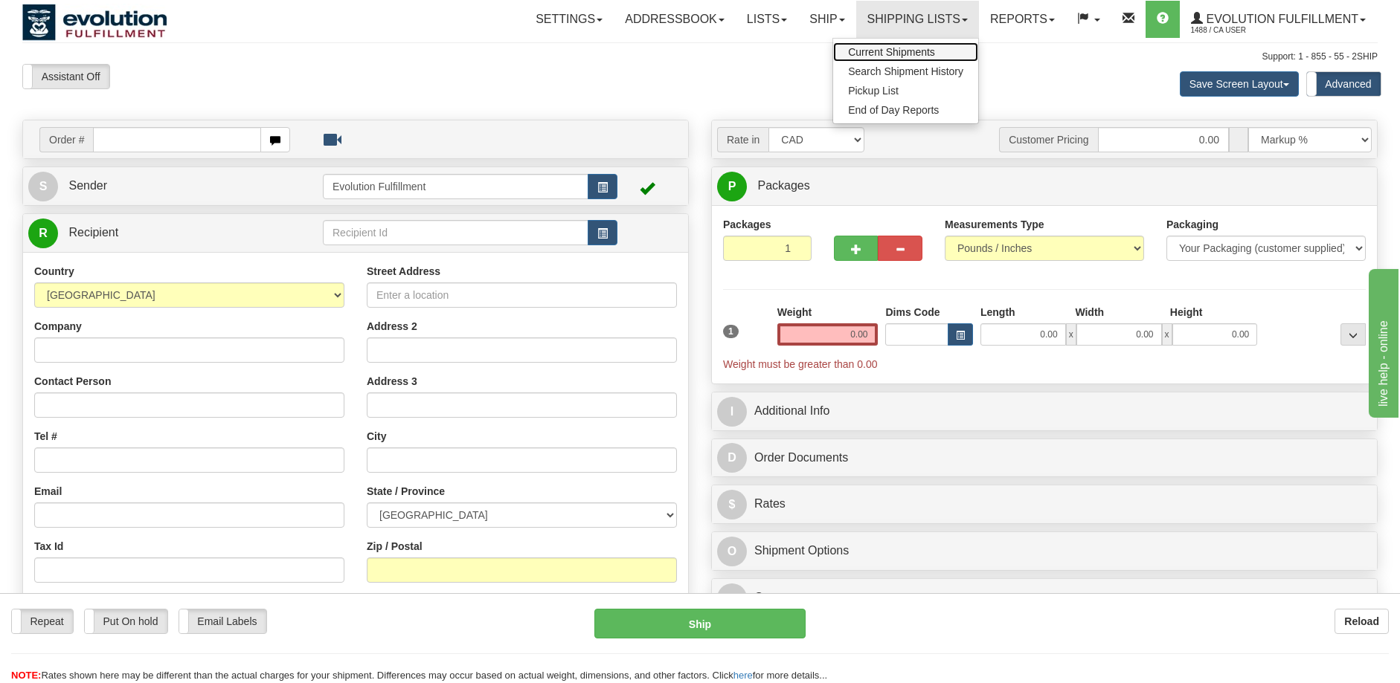
click at [886, 50] on span "Current Shipments" at bounding box center [891, 52] width 87 height 12
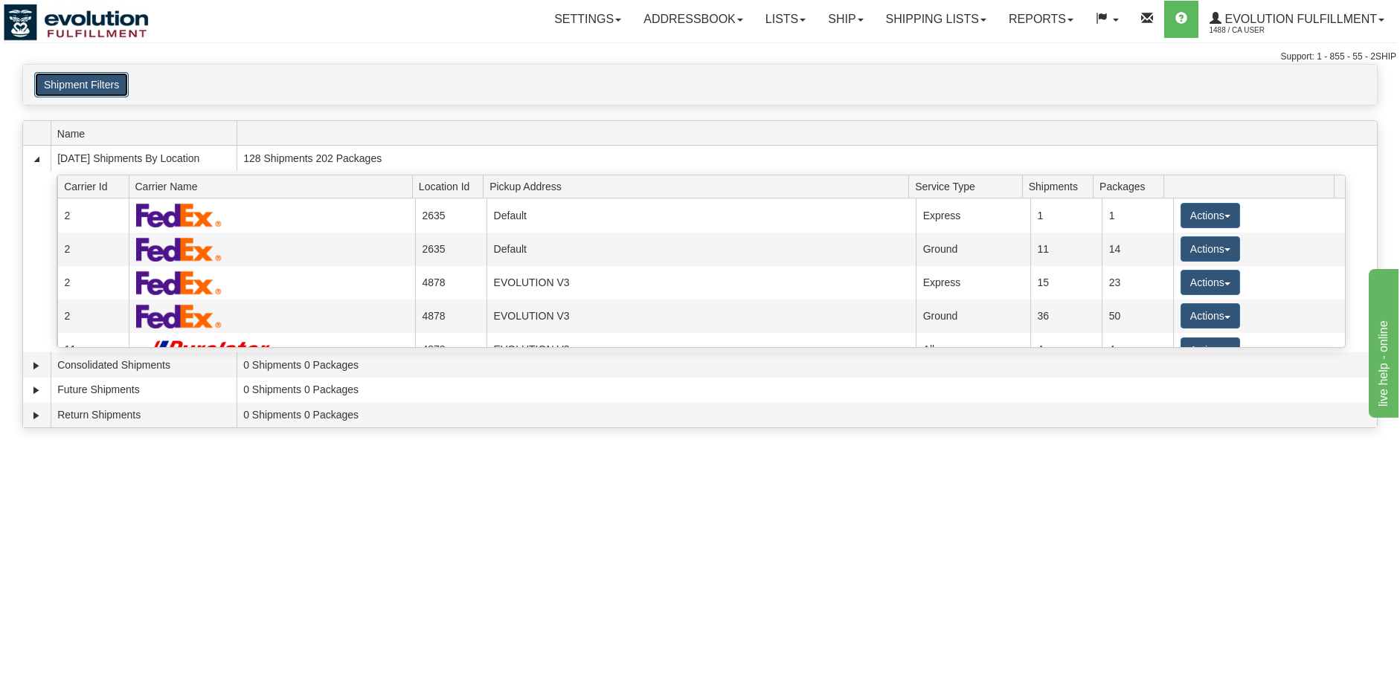
click at [89, 80] on button "Shipment Filters" at bounding box center [81, 84] width 94 height 25
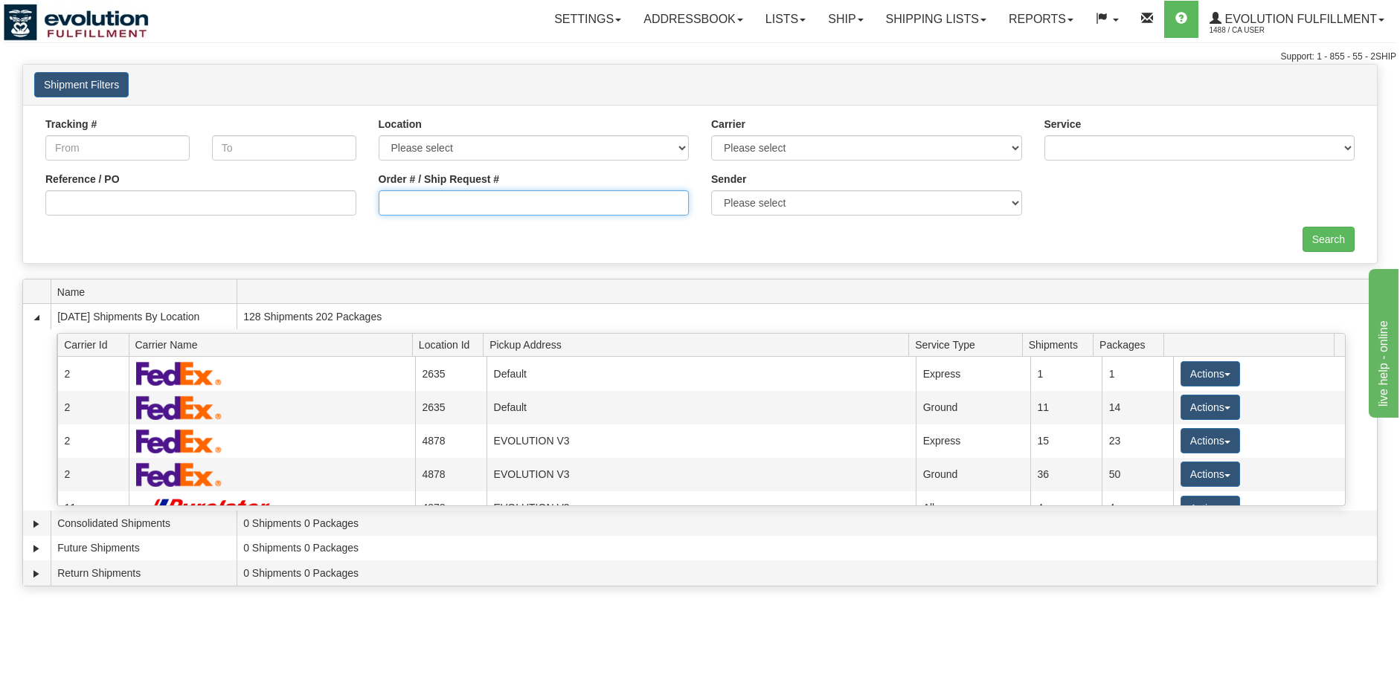
click at [463, 204] on input "Order # / Ship Request #" at bounding box center [534, 202] width 311 height 25
paste input "PT-904183"
type input "PT-904183"
click at [1312, 243] on input "Search" at bounding box center [1328, 239] width 52 height 25
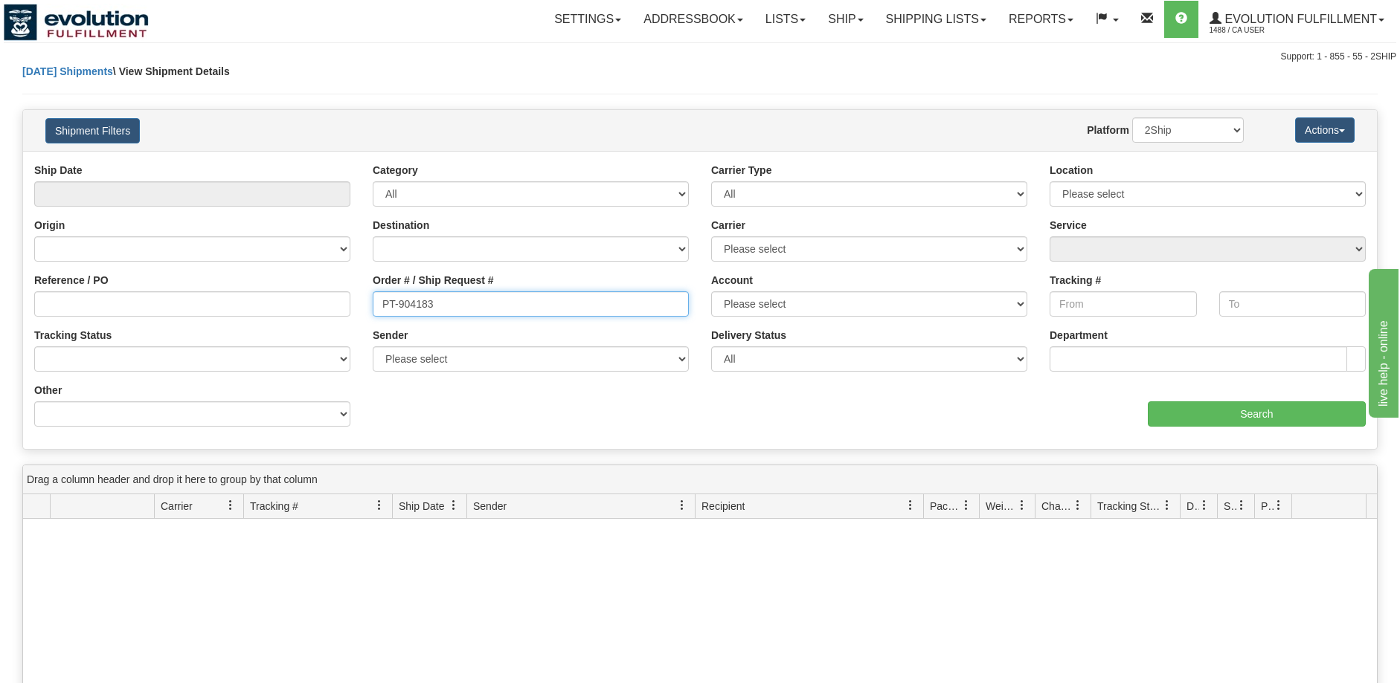
click at [382, 299] on input "PT-904183" at bounding box center [531, 304] width 316 height 25
click at [382, 301] on input "PT-904183" at bounding box center [531, 304] width 316 height 25
click at [1208, 409] on input "Search" at bounding box center [1257, 414] width 218 height 25
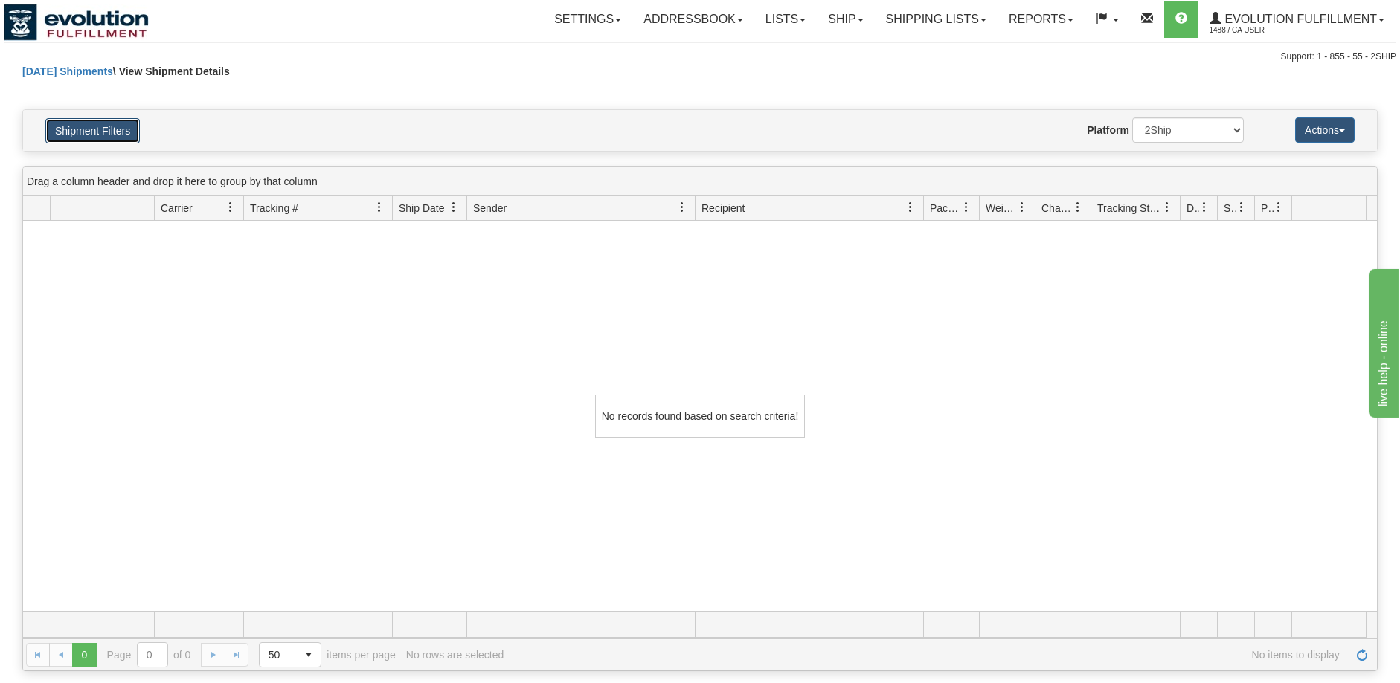
click at [135, 133] on button "Shipment Filters" at bounding box center [92, 130] width 94 height 25
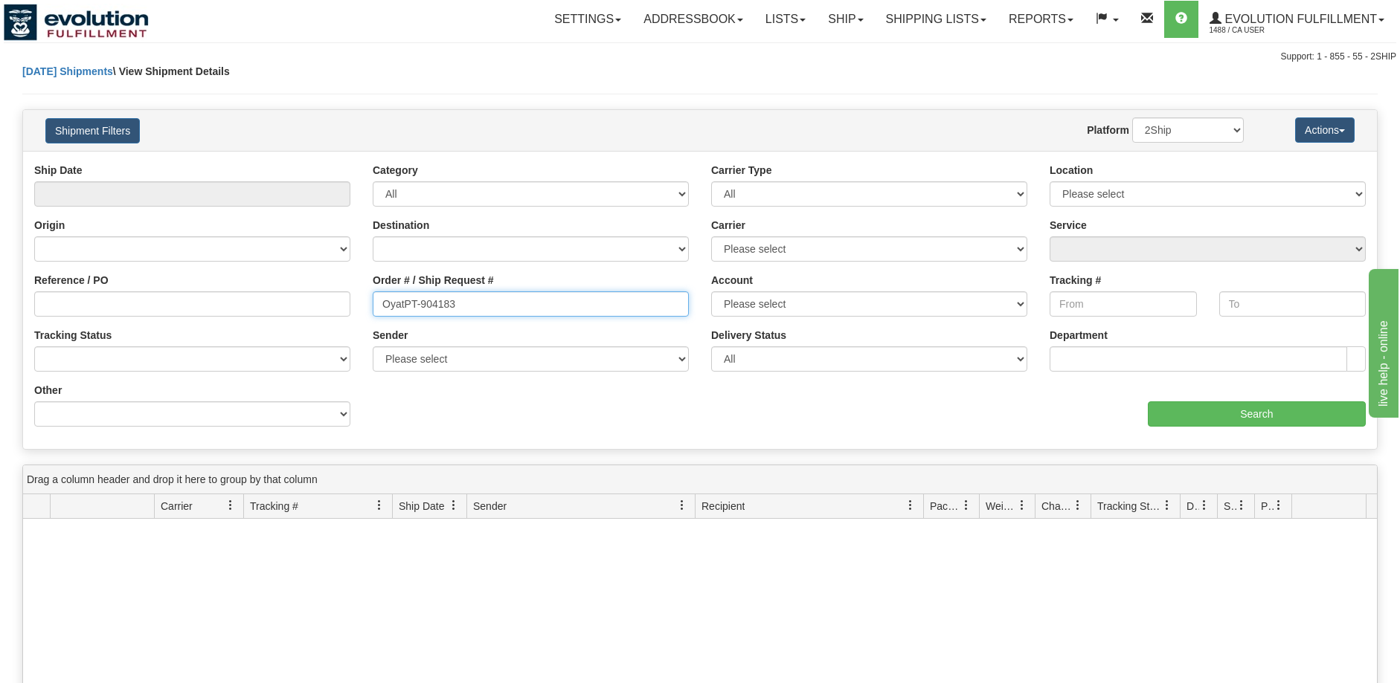
click at [402, 304] on input "OyatPT-904183" at bounding box center [531, 304] width 316 height 25
type input "OYATPT-904183"
click at [1271, 414] on input "Search" at bounding box center [1257, 414] width 218 height 25
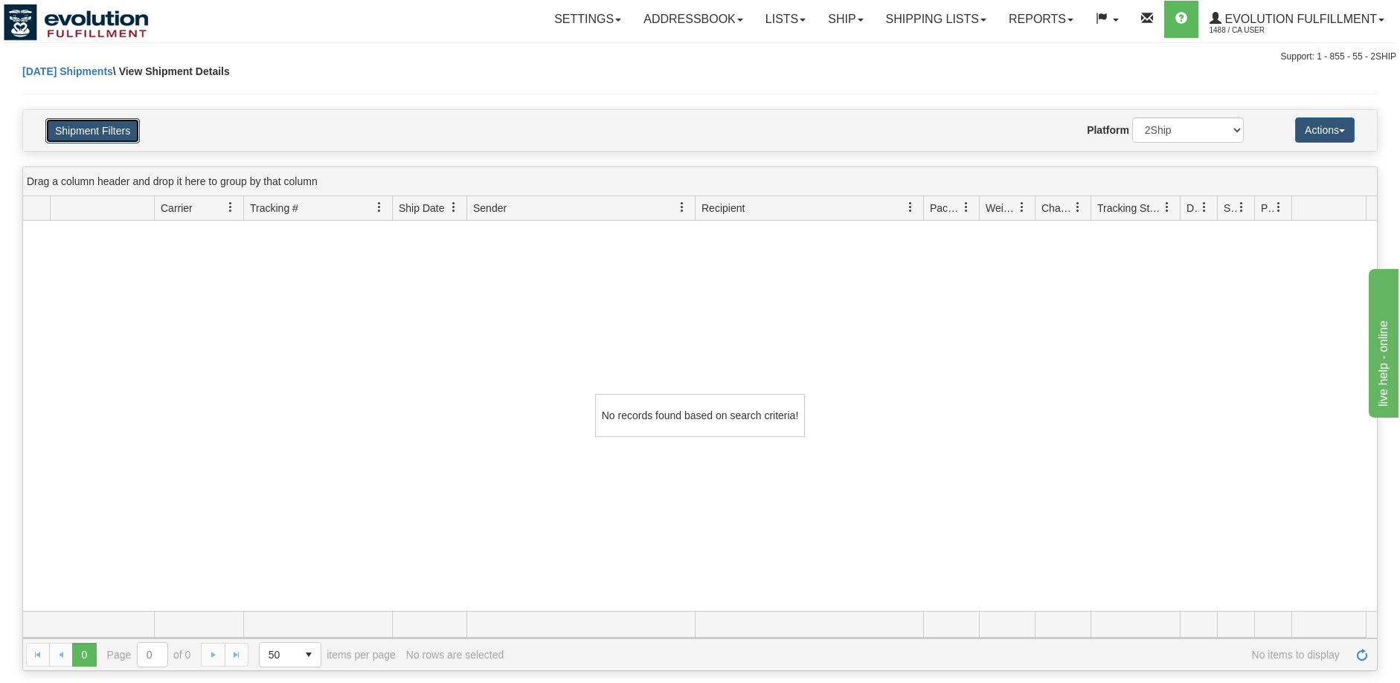
click at [86, 127] on button "Shipment Filters" at bounding box center [92, 130] width 94 height 25
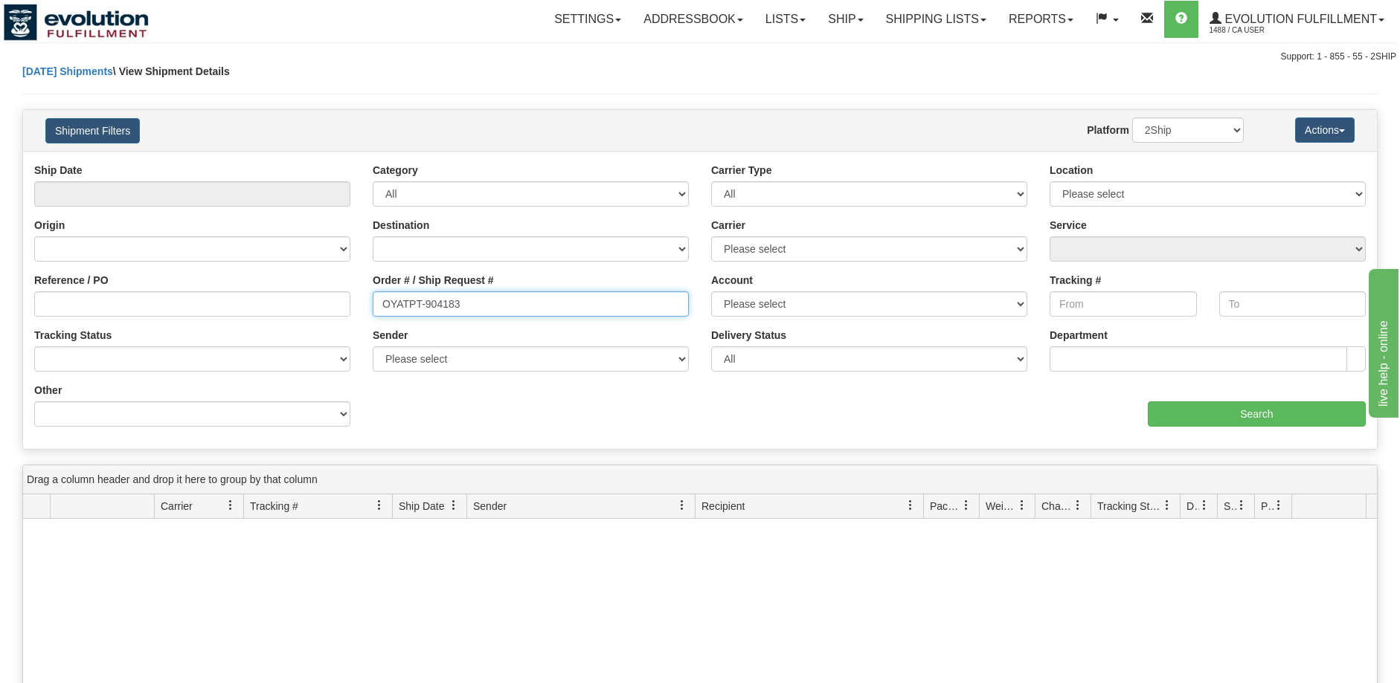
drag, startPoint x: 498, startPoint y: 310, endPoint x: 373, endPoint y: 310, distance: 124.2
click at [373, 310] on input "OYATPT-904183" at bounding box center [531, 304] width 316 height 25
click at [1283, 21] on span "Evolution Fulfillment" at bounding box center [1298, 19] width 155 height 13
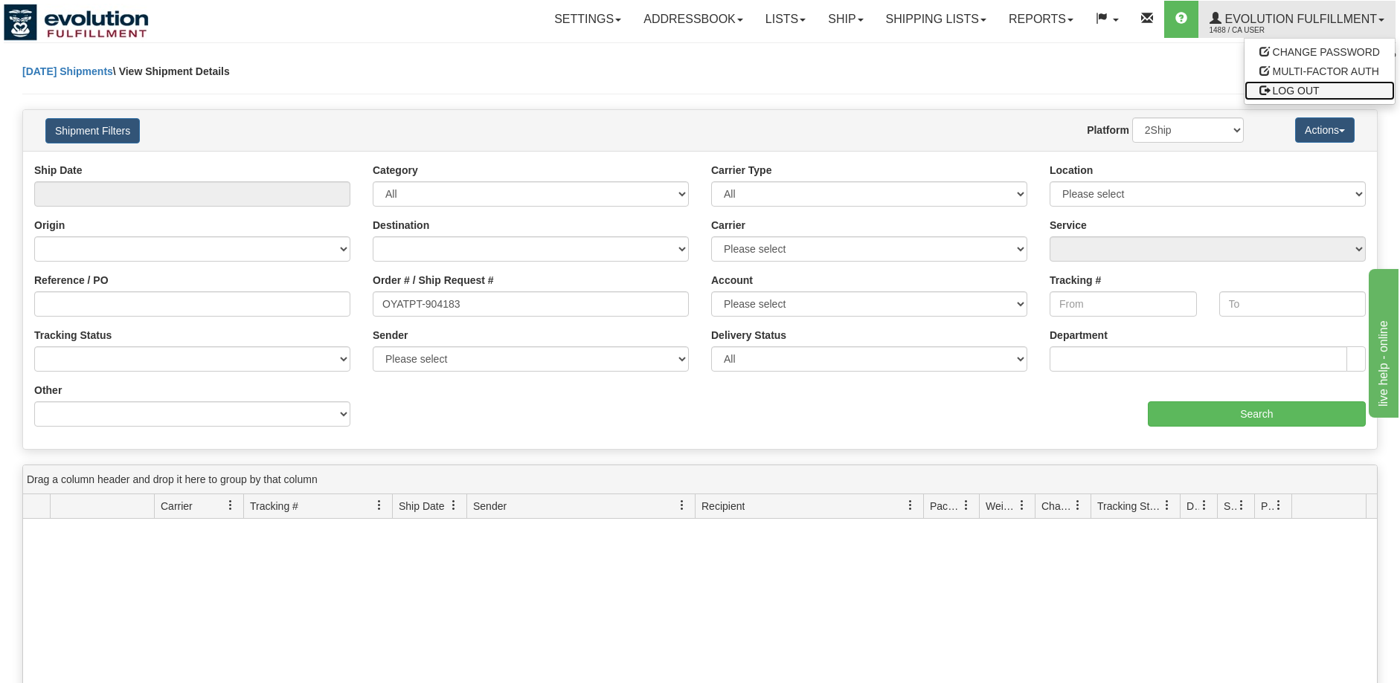
click at [1287, 93] on span "LOG OUT" at bounding box center [1295, 91] width 47 height 12
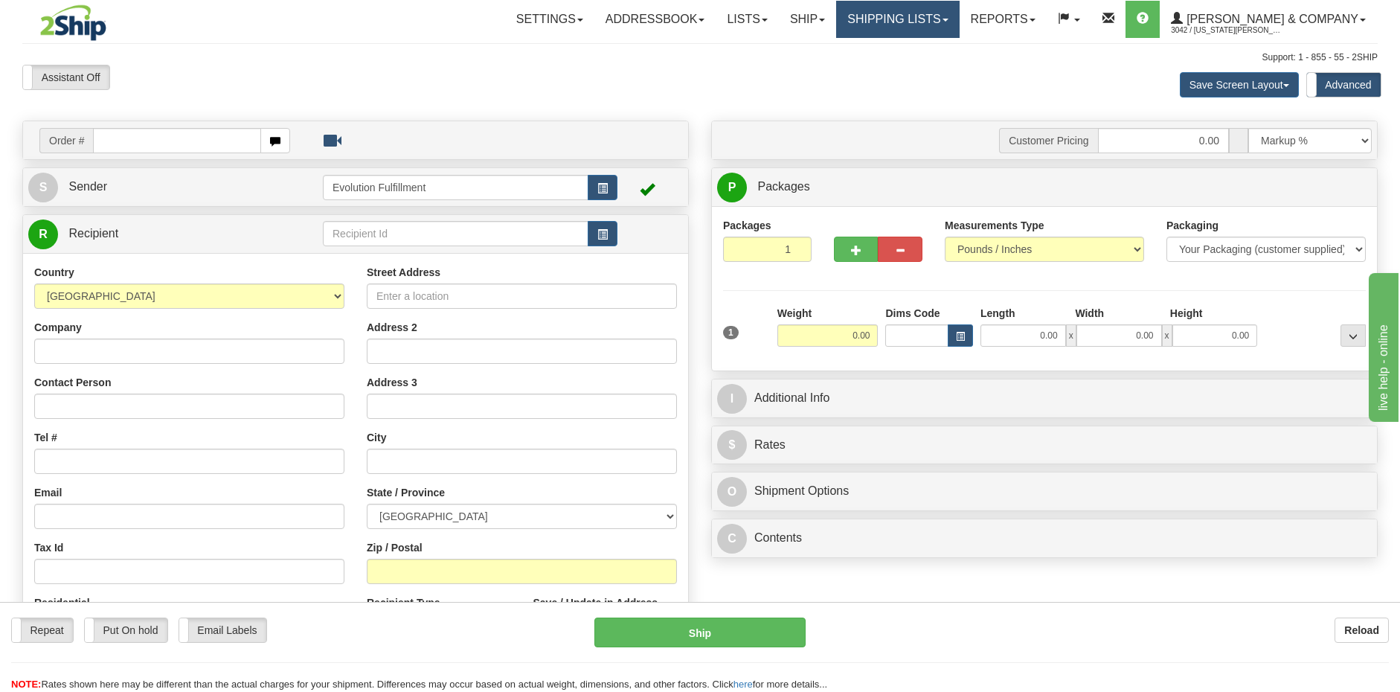
click at [959, 16] on link "Shipping lists" at bounding box center [897, 19] width 123 height 37
